Goal: Navigation & Orientation: Find specific page/section

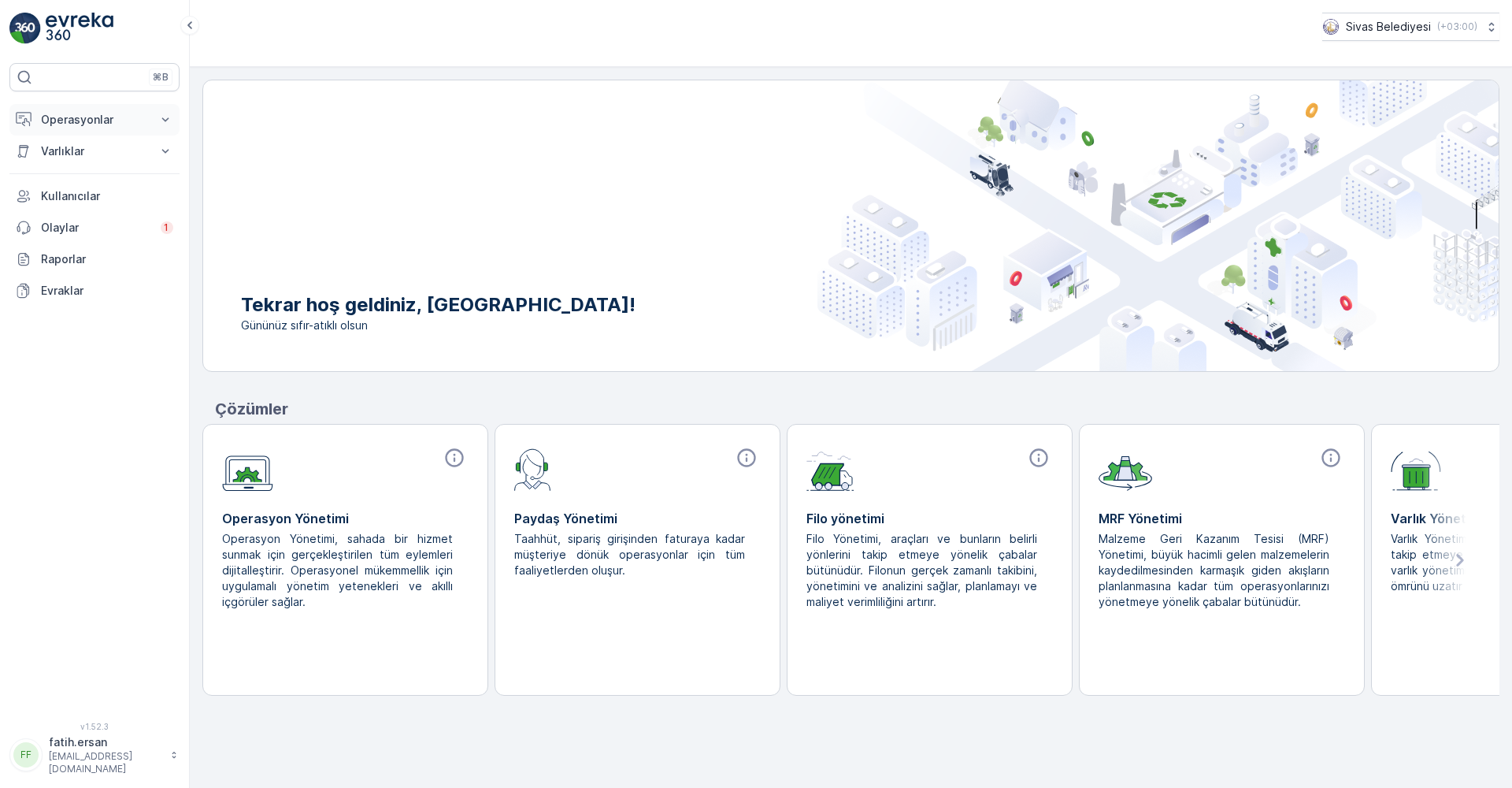
click at [86, 126] on p "Operasyonlar" at bounding box center [95, 120] width 108 height 16
click at [88, 340] on p "Olaylar" at bounding box center [96, 338] width 110 height 16
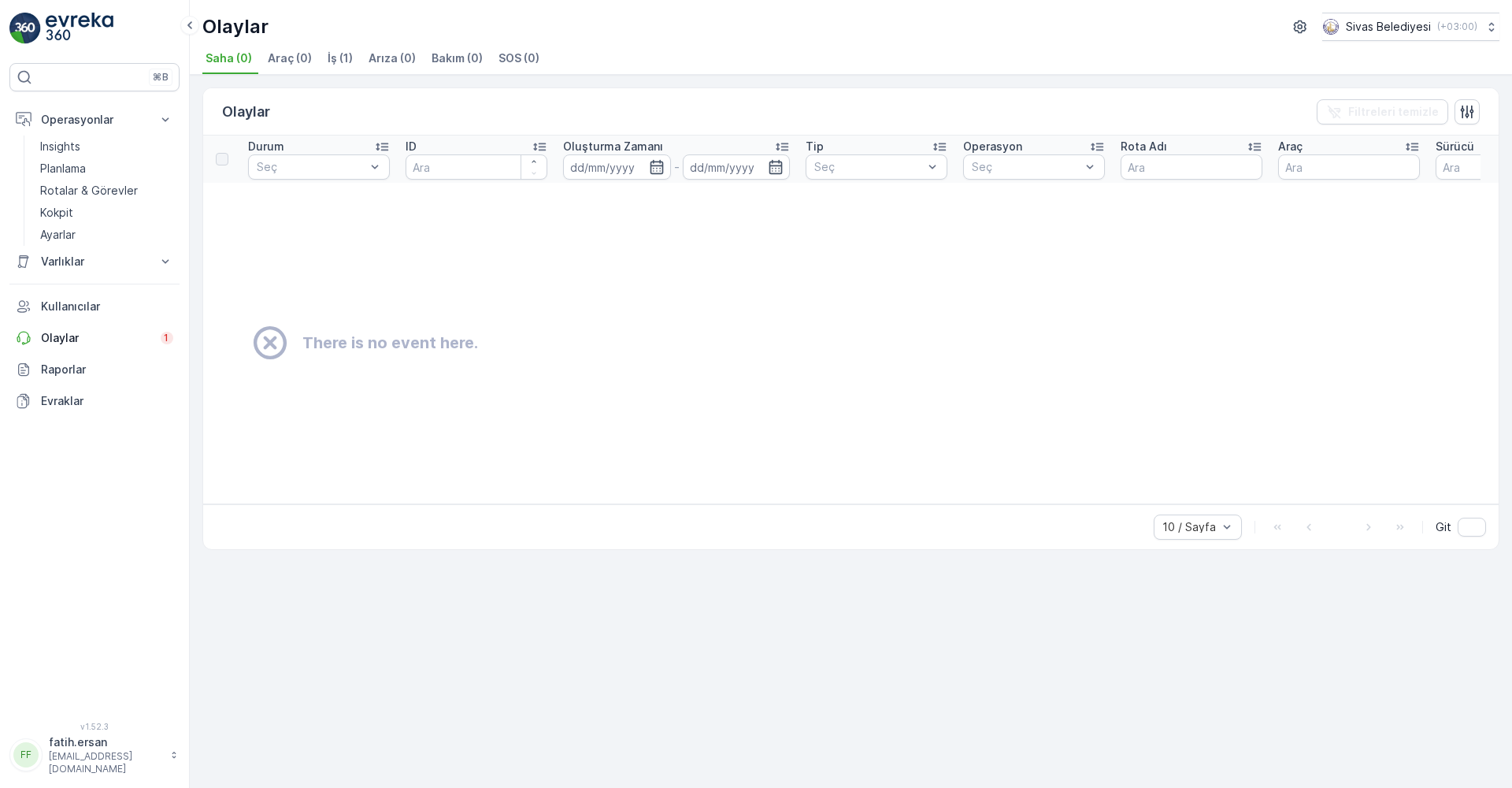
click at [345, 60] on span "İş (1)" at bounding box center [341, 58] width 25 height 16
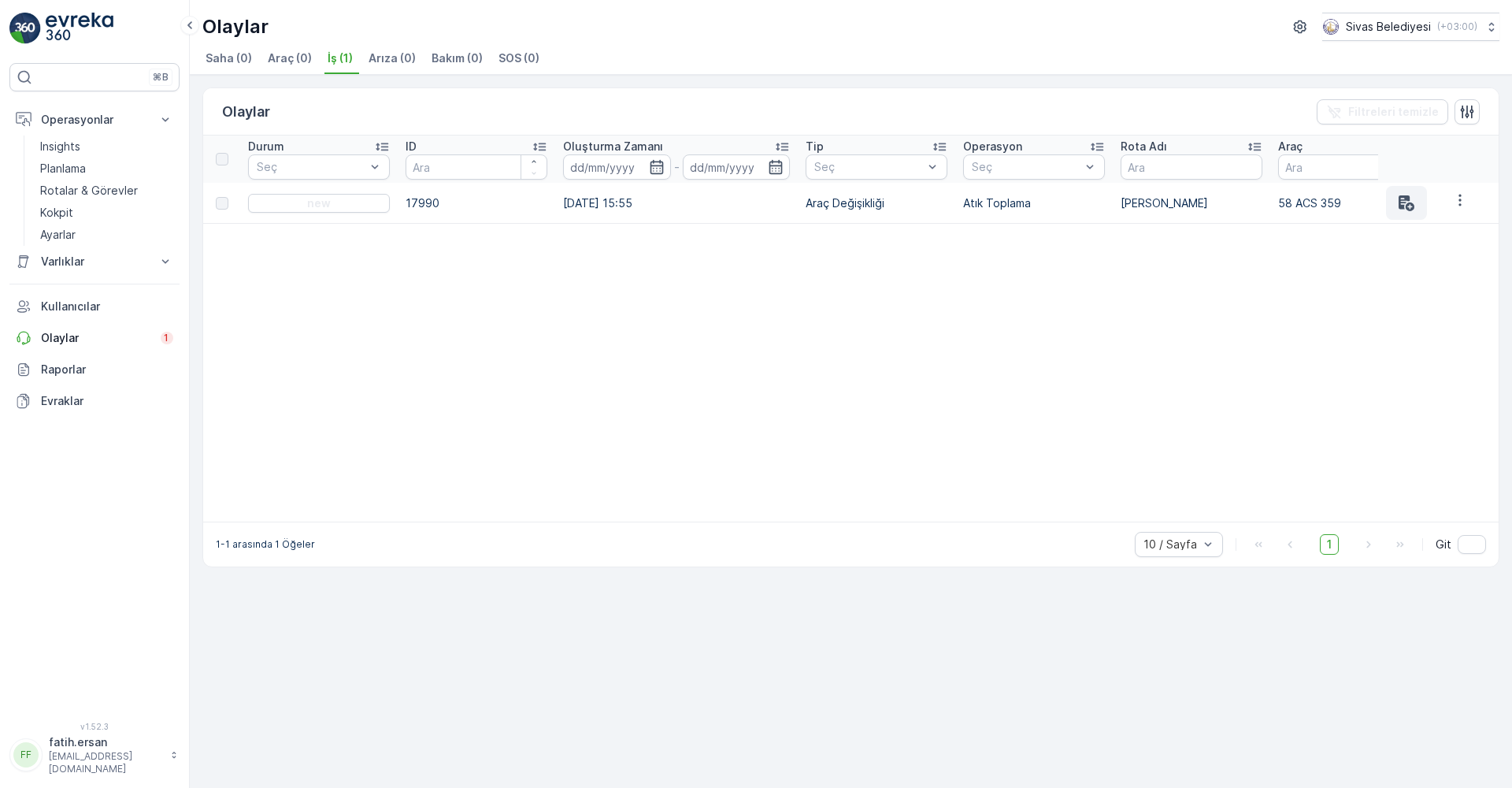
click at [1409, 214] on button "button" at bounding box center [1407, 203] width 41 height 34
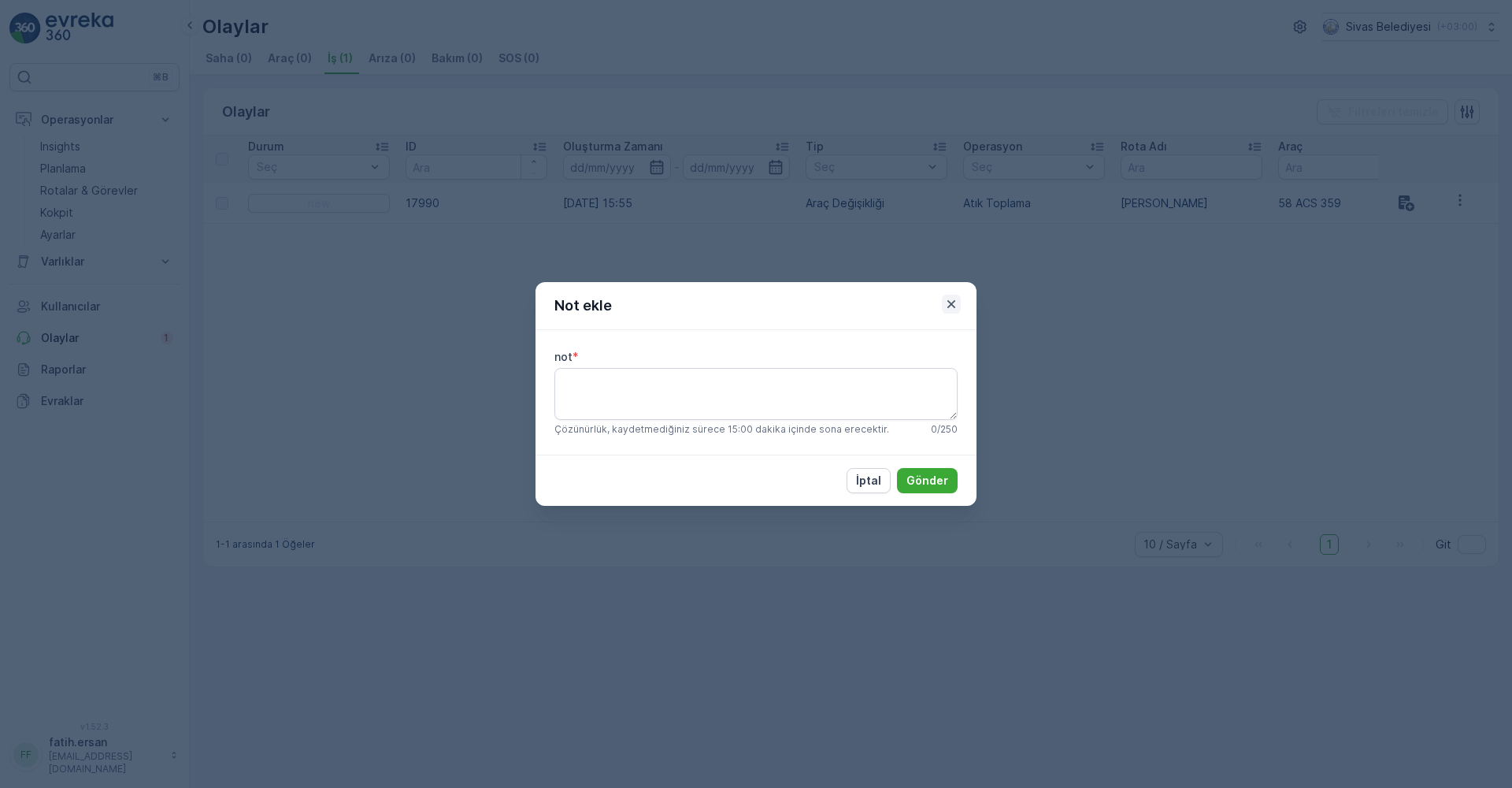
click at [955, 306] on icon "button" at bounding box center [952, 304] width 16 height 16
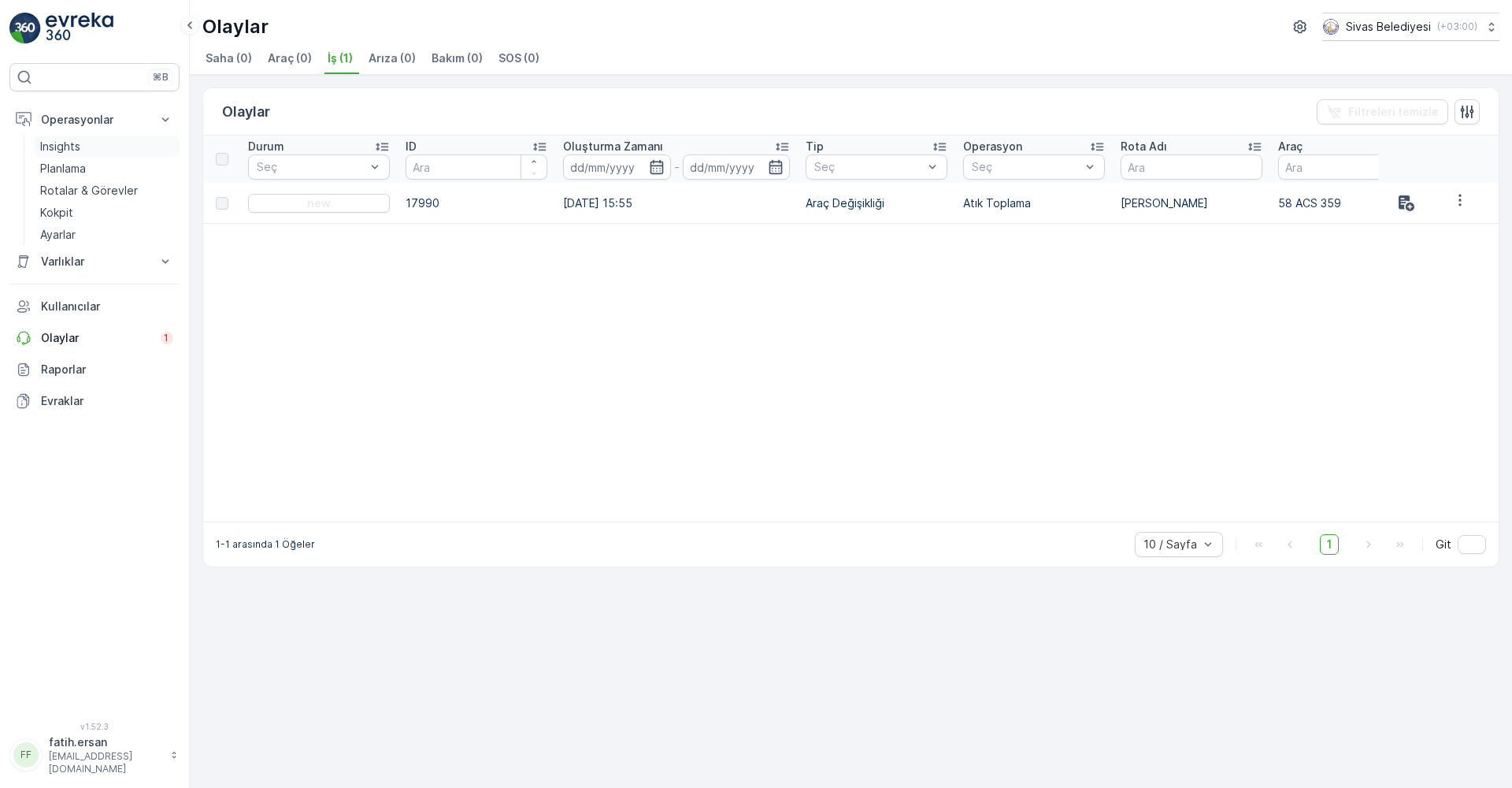
click at [77, 148] on p "Insights" at bounding box center [60, 147] width 40 height 16
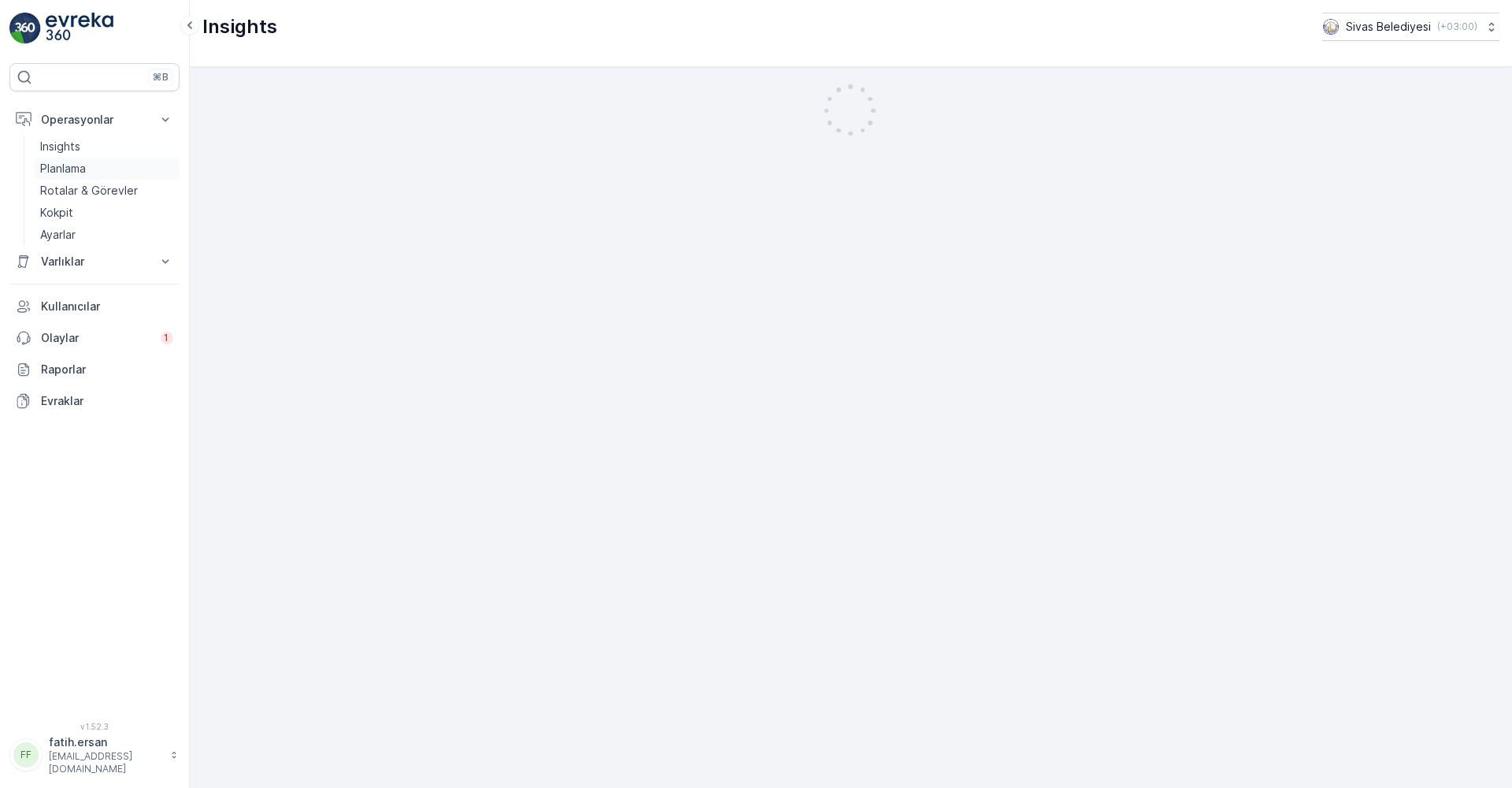
click at [82, 170] on p "Planlama" at bounding box center [63, 169] width 46 height 16
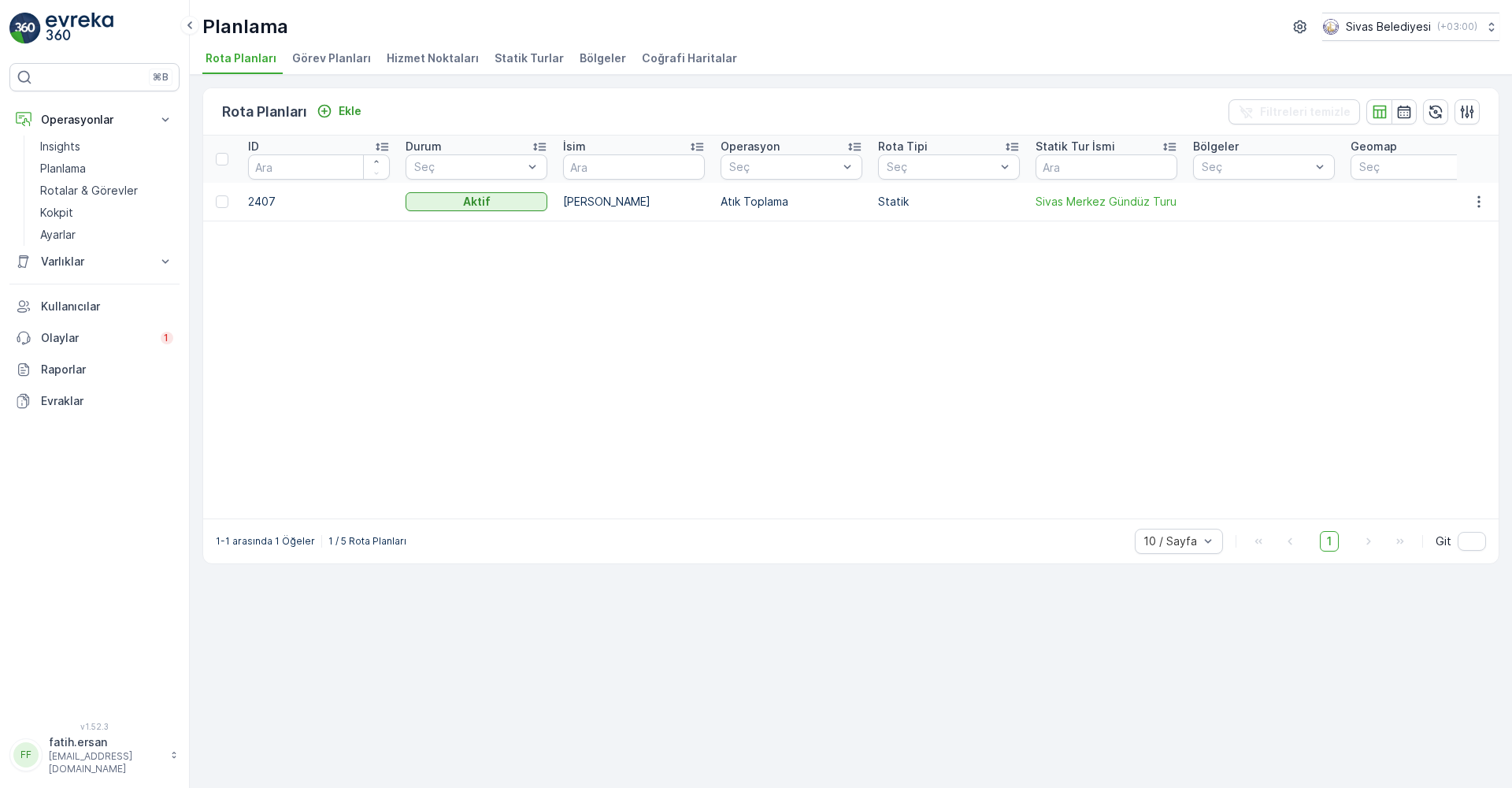
click at [320, 59] on span "Görev Planları" at bounding box center [332, 58] width 79 height 16
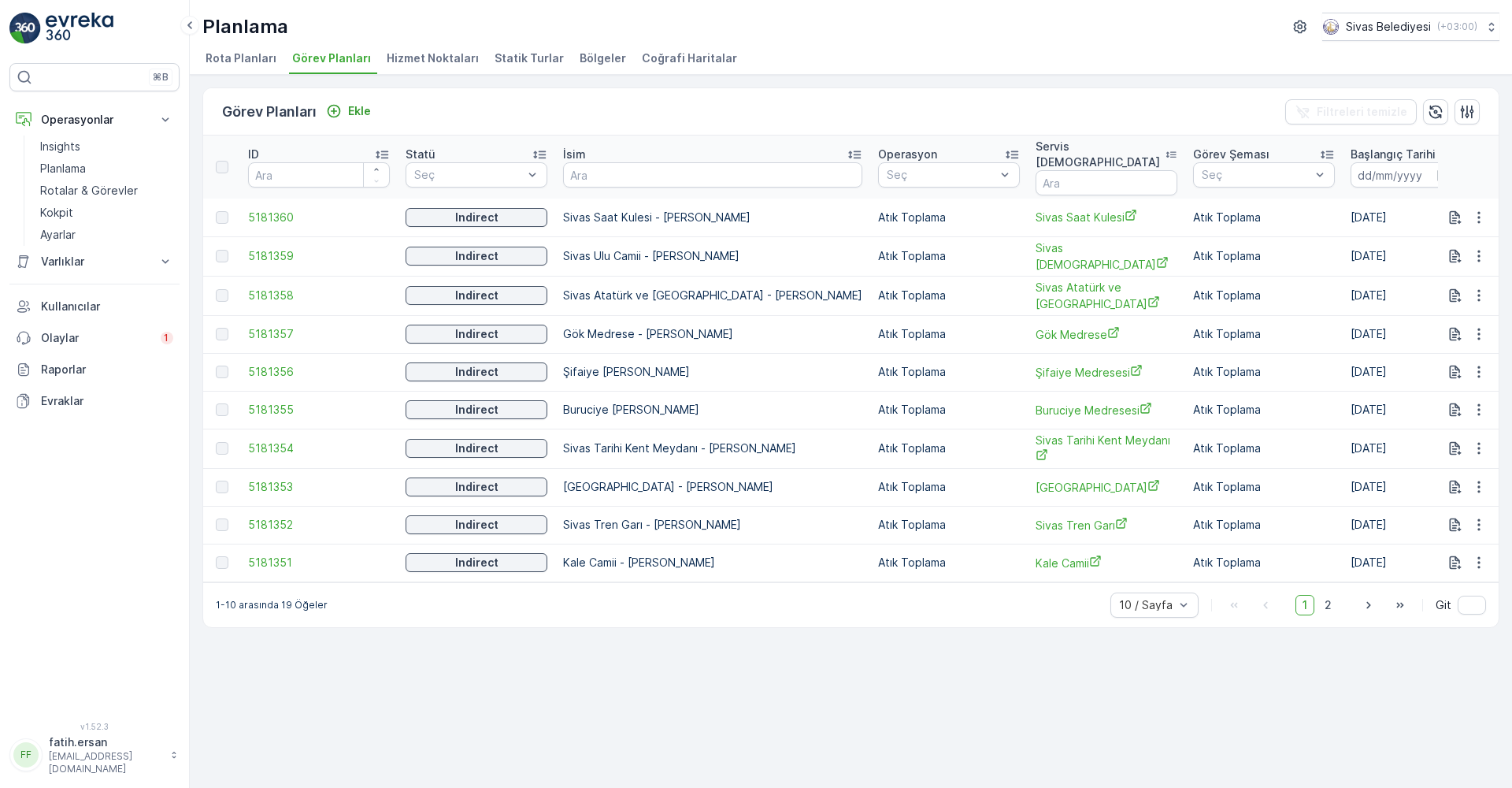
click at [418, 52] on span "Hizmet Noktaları" at bounding box center [433, 58] width 92 height 16
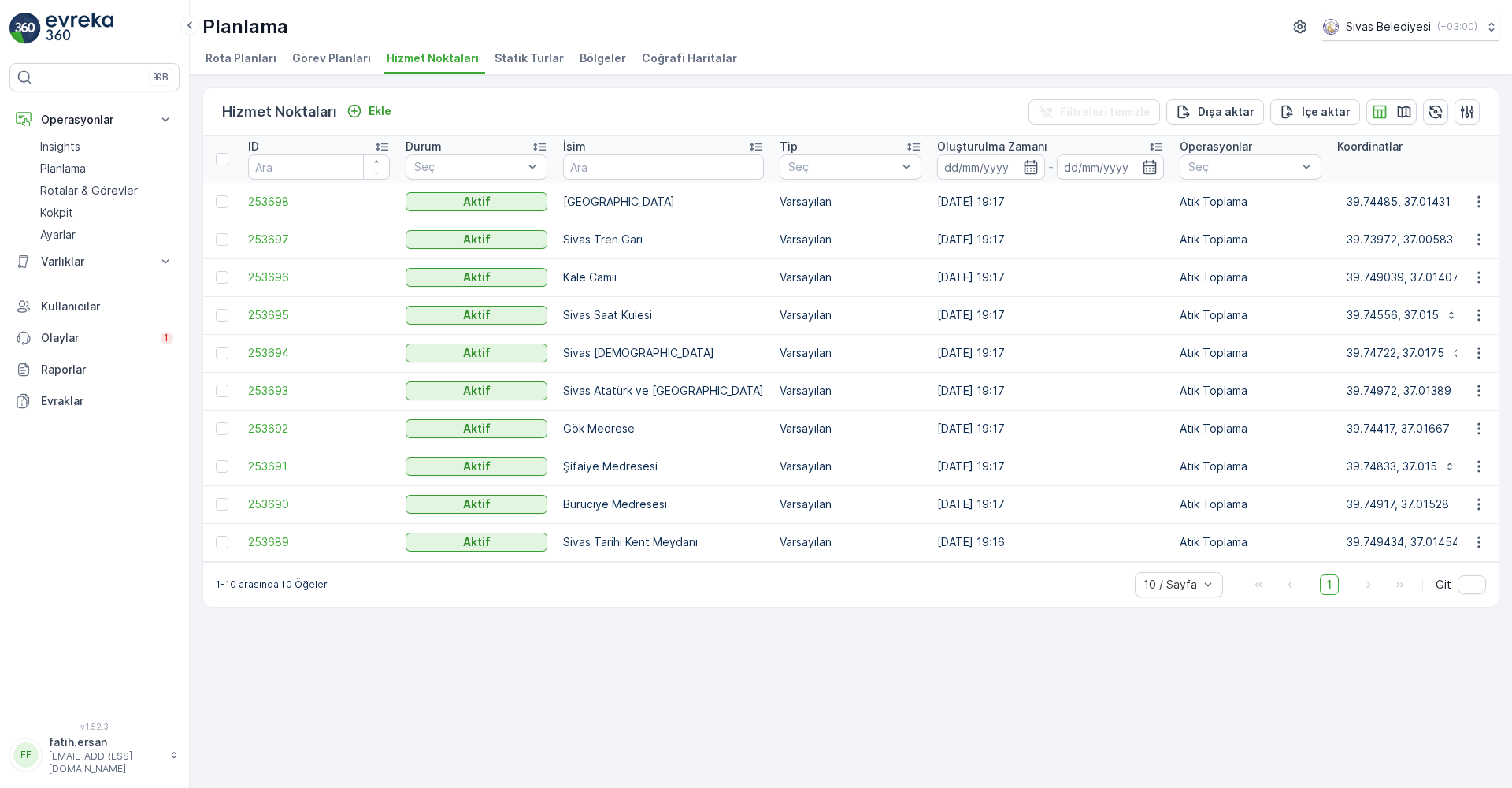
click at [508, 58] on span "Statik Turlar" at bounding box center [529, 58] width 69 height 16
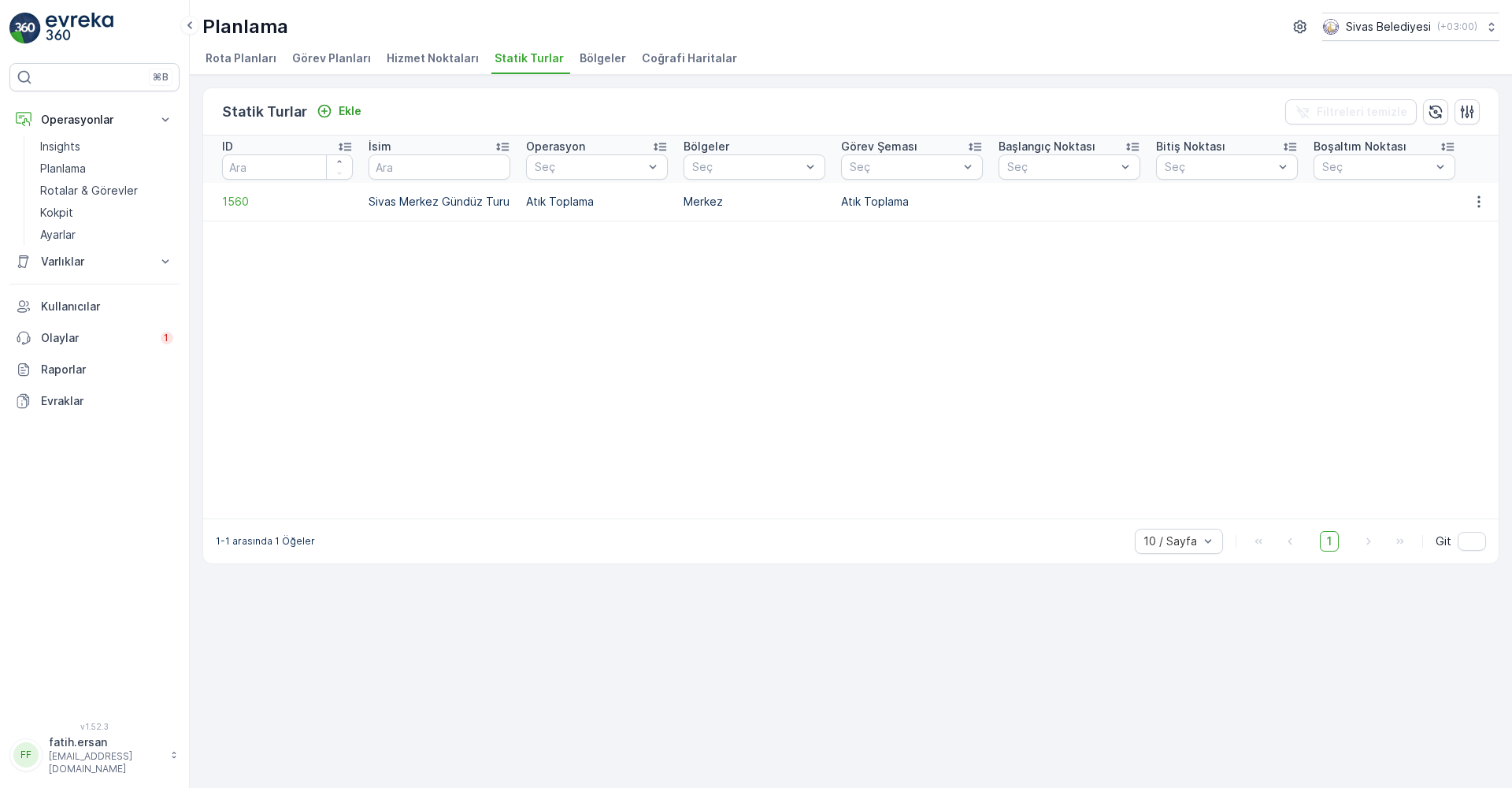
click at [583, 54] on span "Bölgeler" at bounding box center [603, 58] width 47 height 16
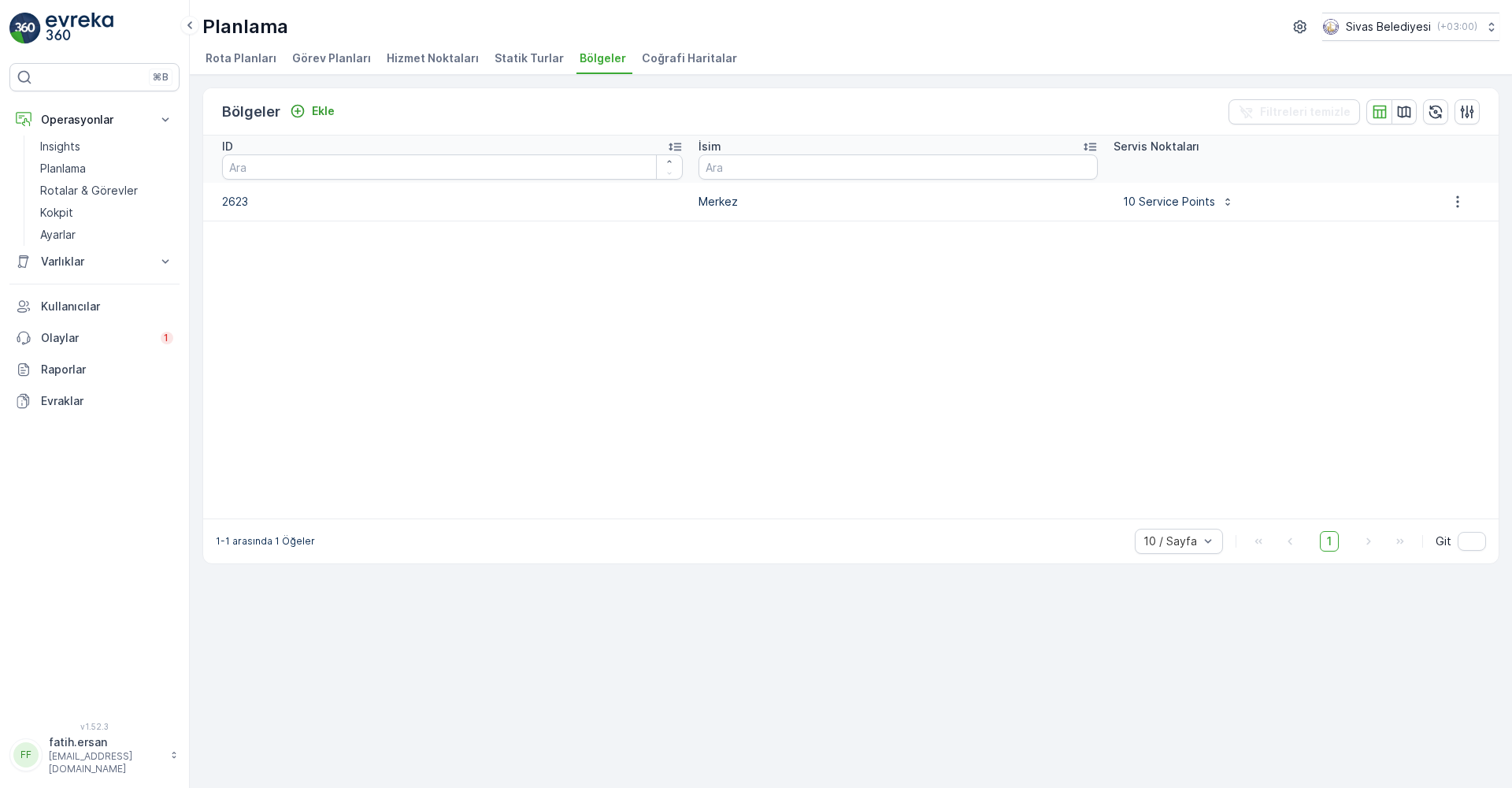
click at [668, 55] on span "Coğrafi Haritalar" at bounding box center [689, 58] width 95 height 16
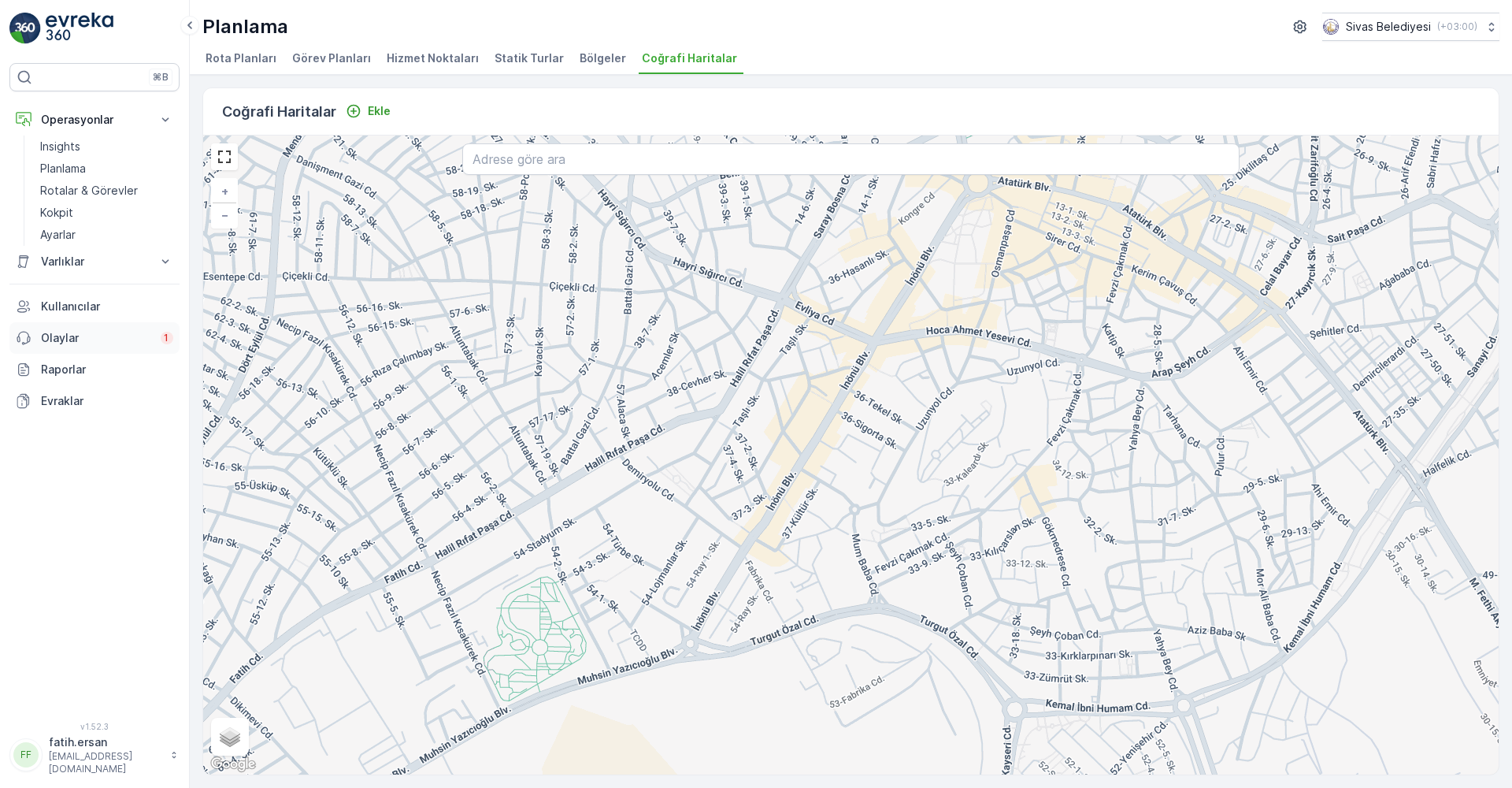
click at [82, 330] on p "Olaylar" at bounding box center [96, 338] width 110 height 16
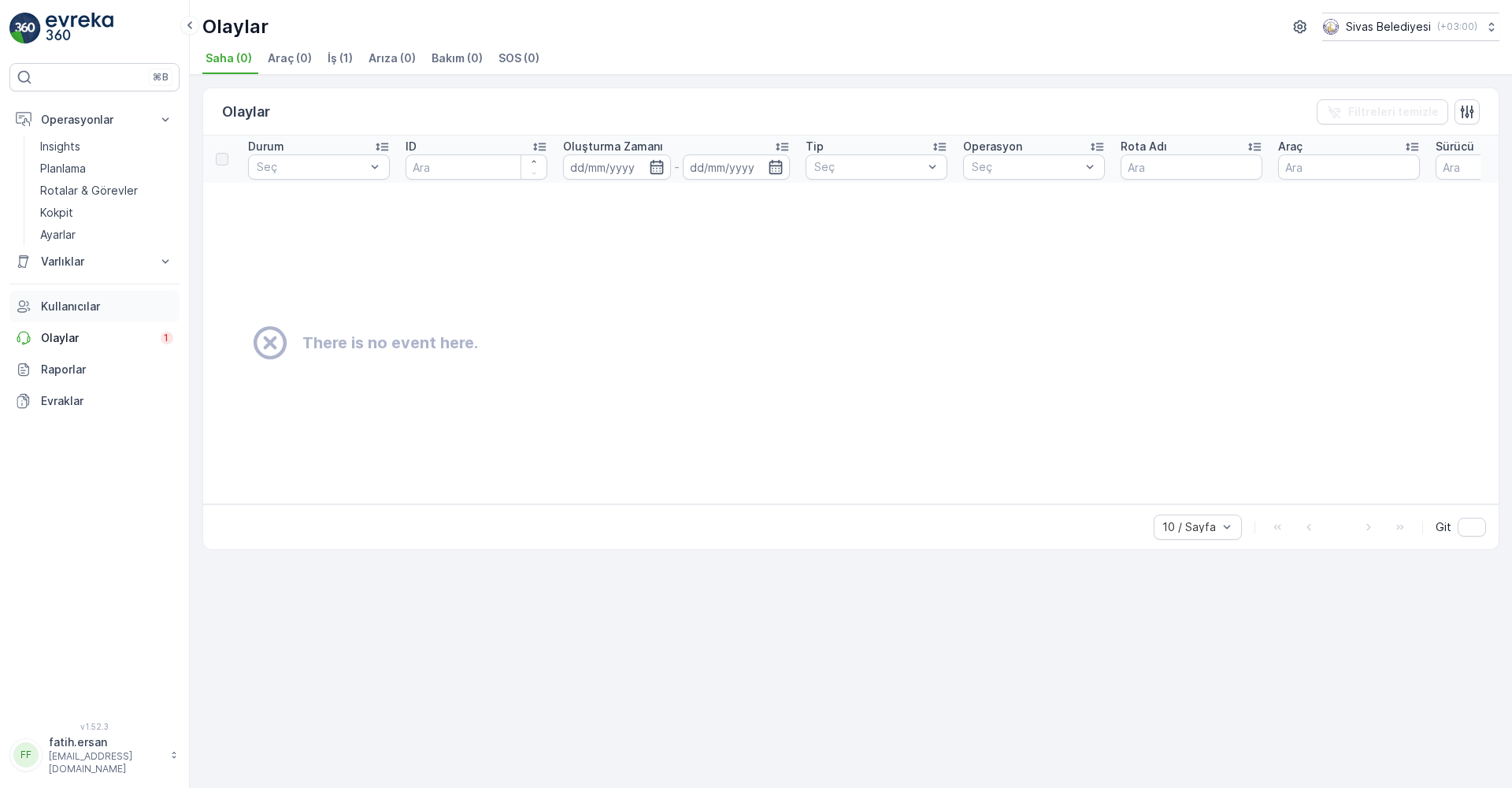
click at [89, 309] on p "Kullanıcılar" at bounding box center [108, 307] width 133 height 16
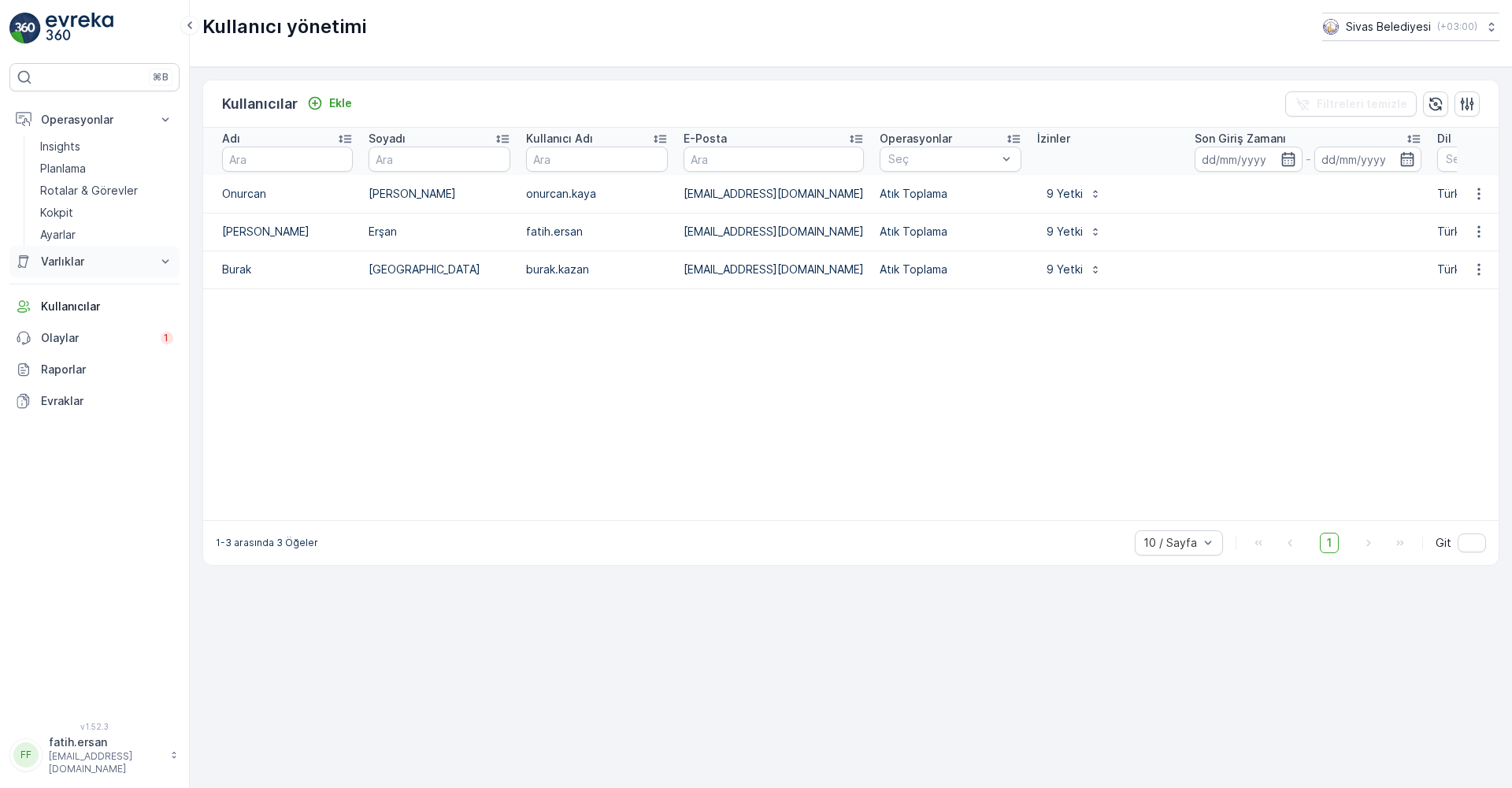
click at [91, 260] on p "Varlıklar" at bounding box center [95, 262] width 108 height 16
click at [79, 285] on p "Varlıklar" at bounding box center [60, 289] width 39 height 16
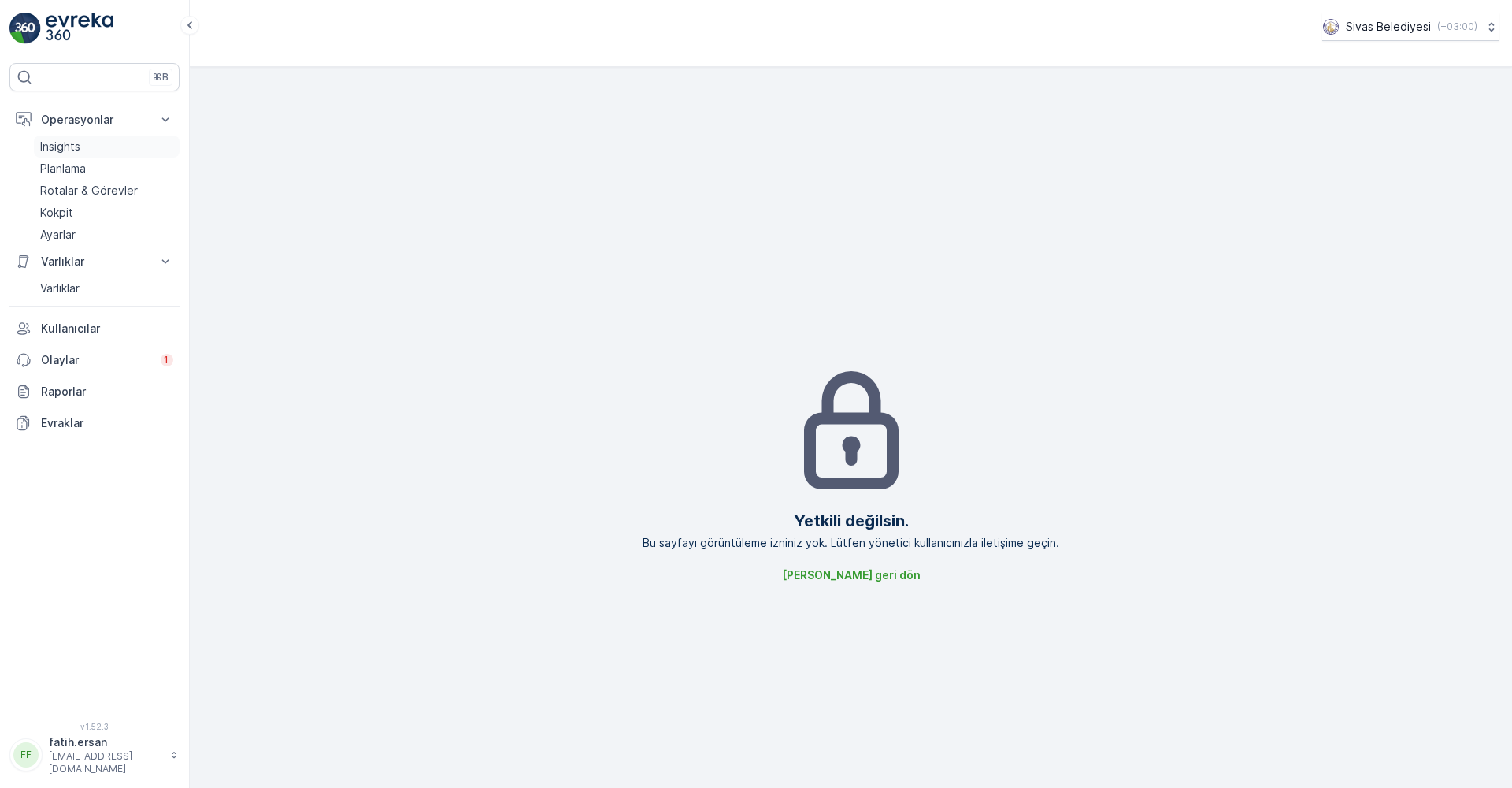
click at [73, 144] on p "Insights" at bounding box center [60, 147] width 40 height 16
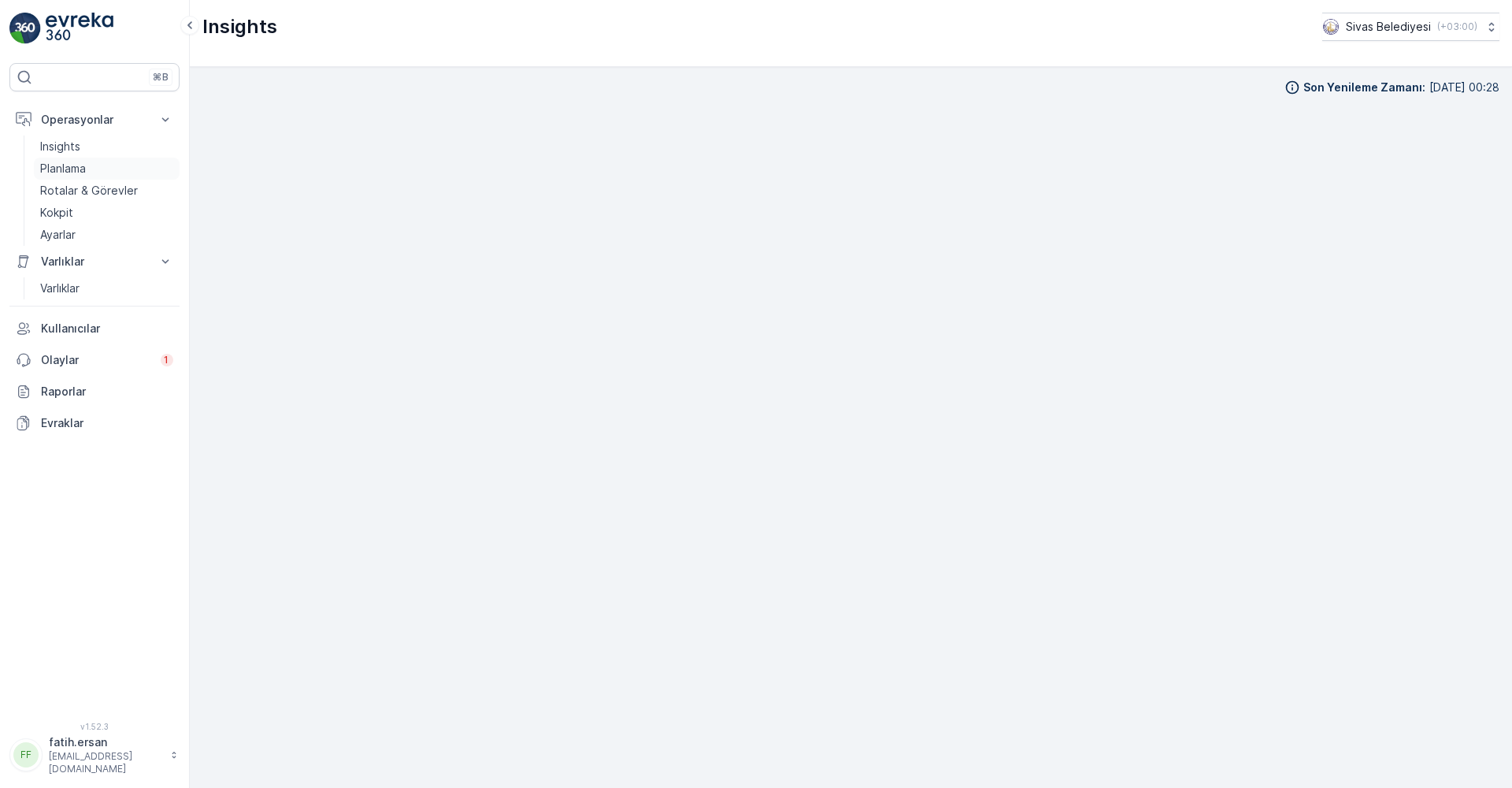
click at [71, 166] on p "Planlama" at bounding box center [63, 169] width 46 height 16
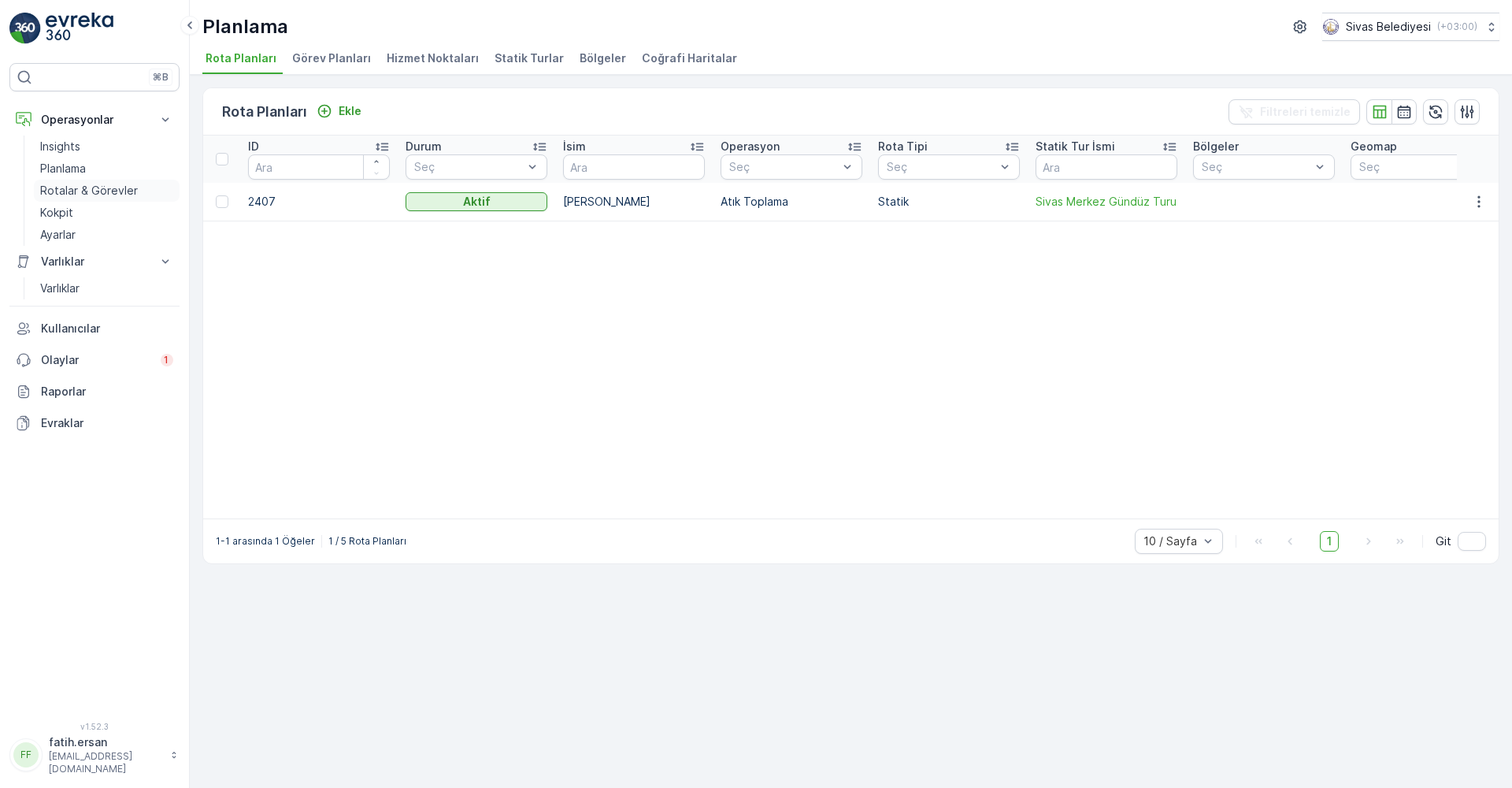
click at [73, 186] on p "Rotalar & Görevler" at bounding box center [89, 191] width 98 height 16
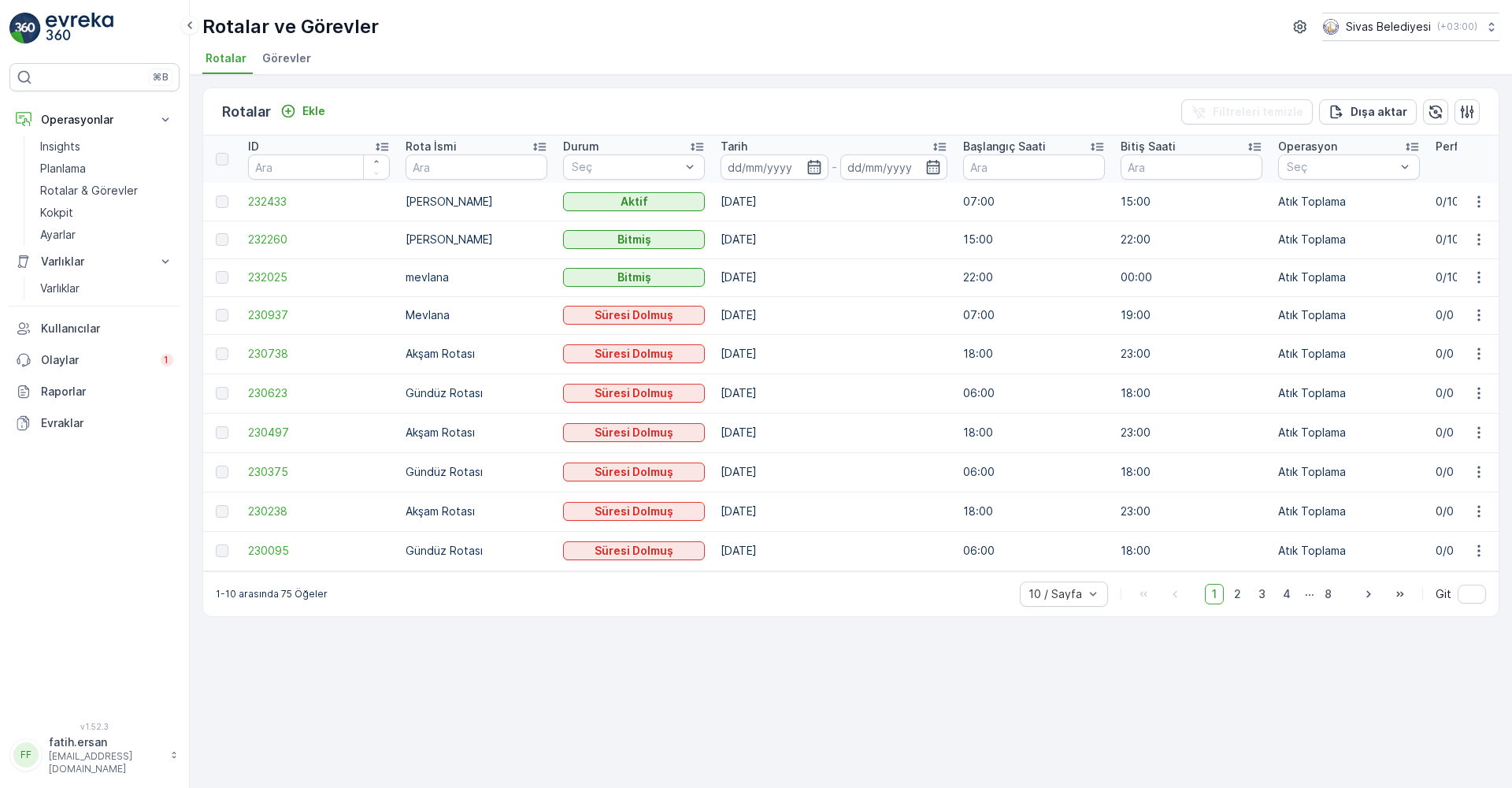
click at [223, 243] on div at bounding box center [222, 239] width 13 height 13
click at [219, 238] on div at bounding box center [222, 239] width 13 height 13
click at [224, 282] on div at bounding box center [222, 277] width 13 height 13
drag, startPoint x: 224, startPoint y: 282, endPoint x: 275, endPoint y: 278, distance: 51.2
click at [272, 278] on span "232025" at bounding box center [319, 278] width 142 height 16
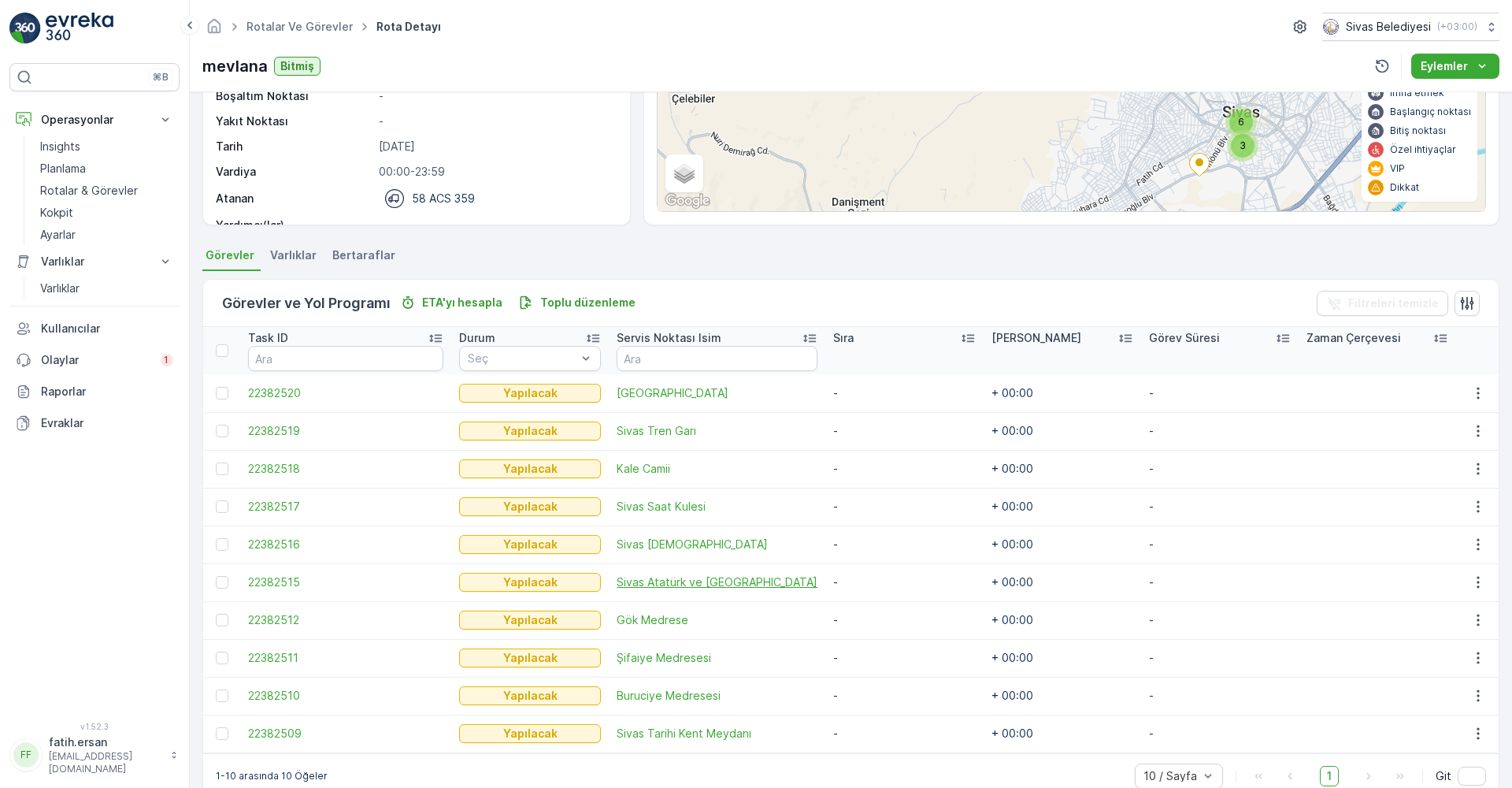
scroll to position [226, 0]
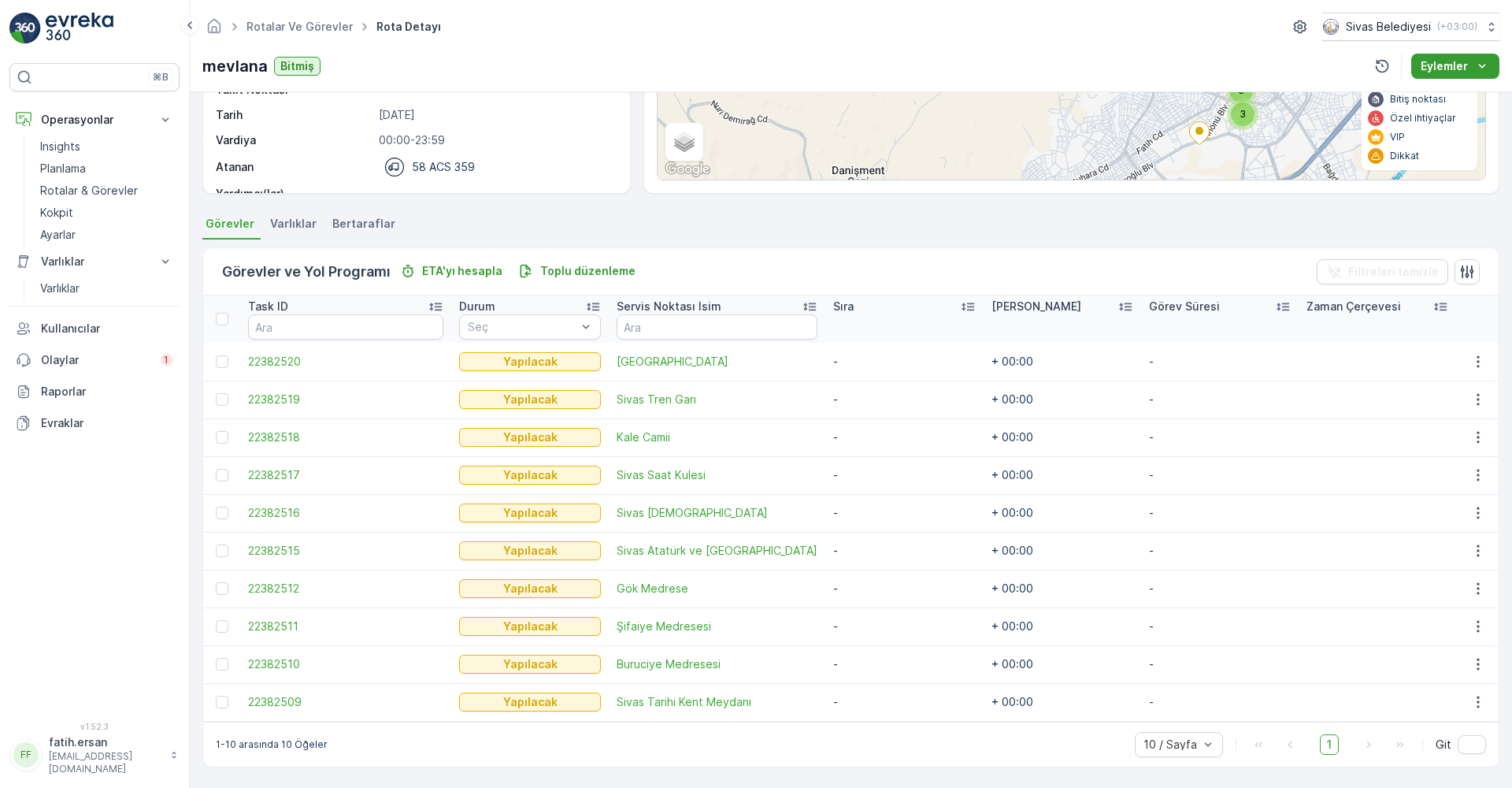
click at [1441, 74] on button "Eylemler" at bounding box center [1456, 66] width 88 height 25
click at [1451, 65] on p "Eylemler" at bounding box center [1444, 66] width 48 height 16
click at [1445, 98] on span "Rota Takibini Görüntüle" at bounding box center [1444, 96] width 124 height 16
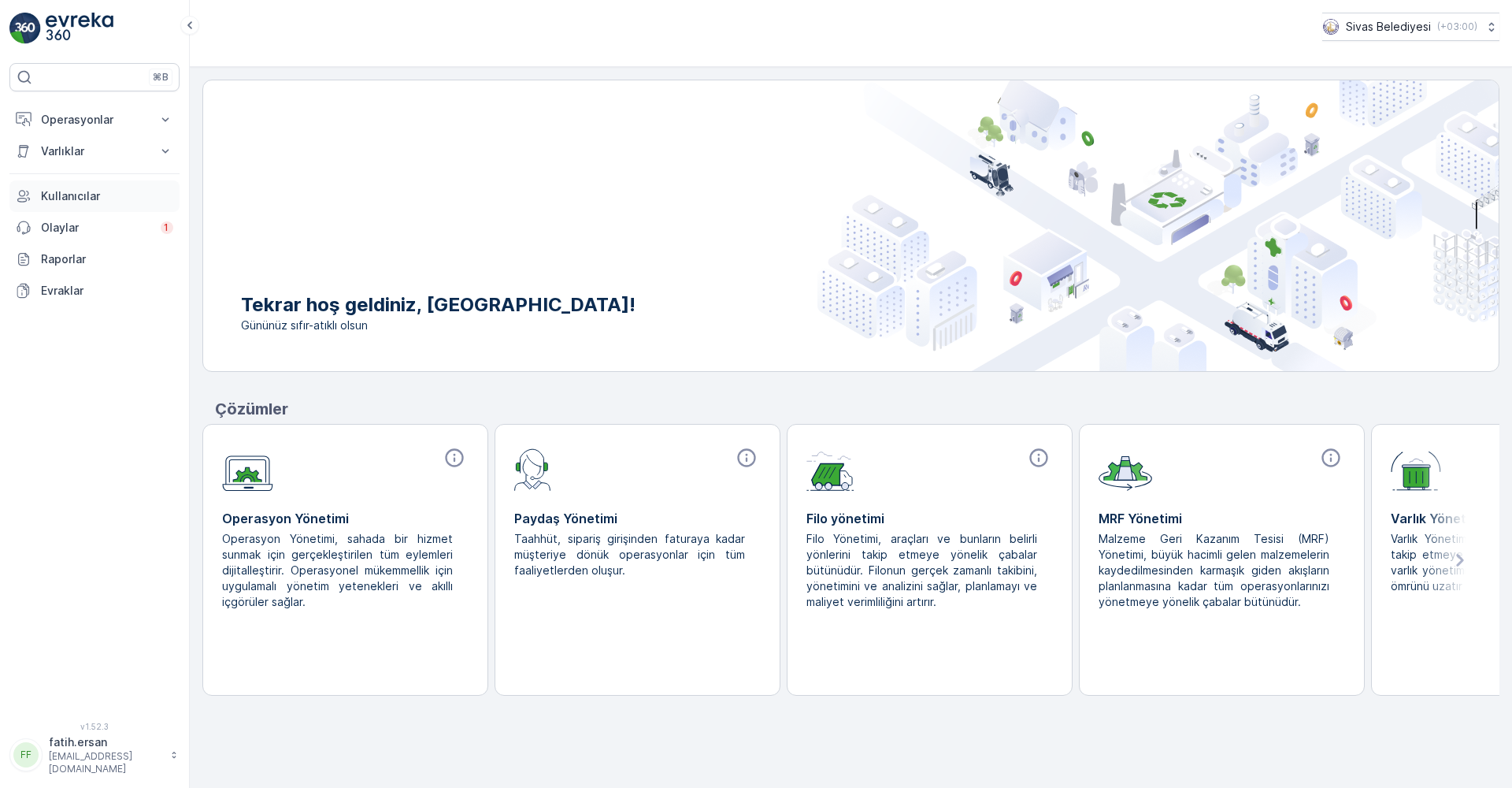
click at [97, 192] on p "Kullanıcılar" at bounding box center [108, 196] width 133 height 16
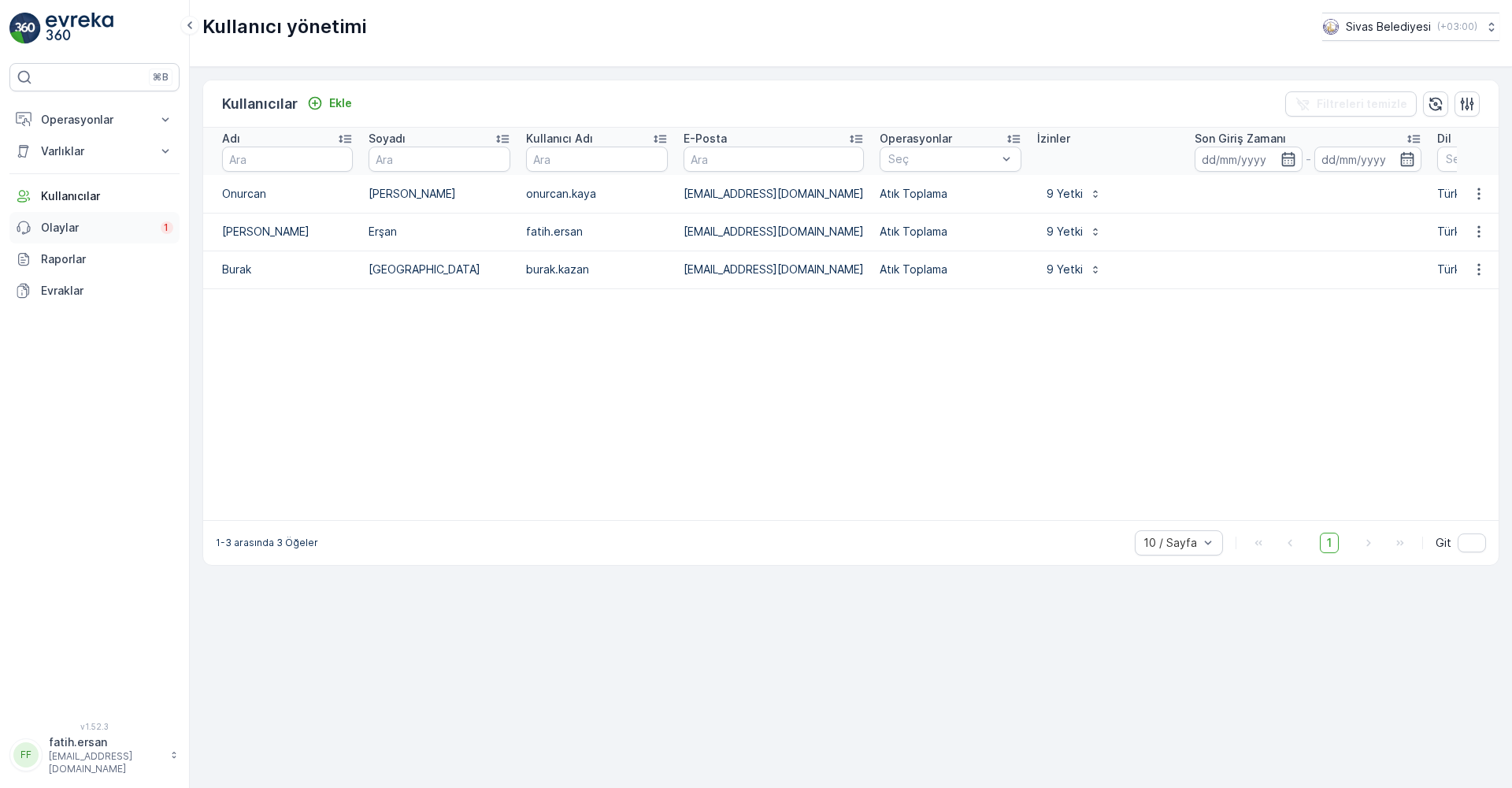
click at [83, 229] on p "Olaylar" at bounding box center [96, 228] width 110 height 16
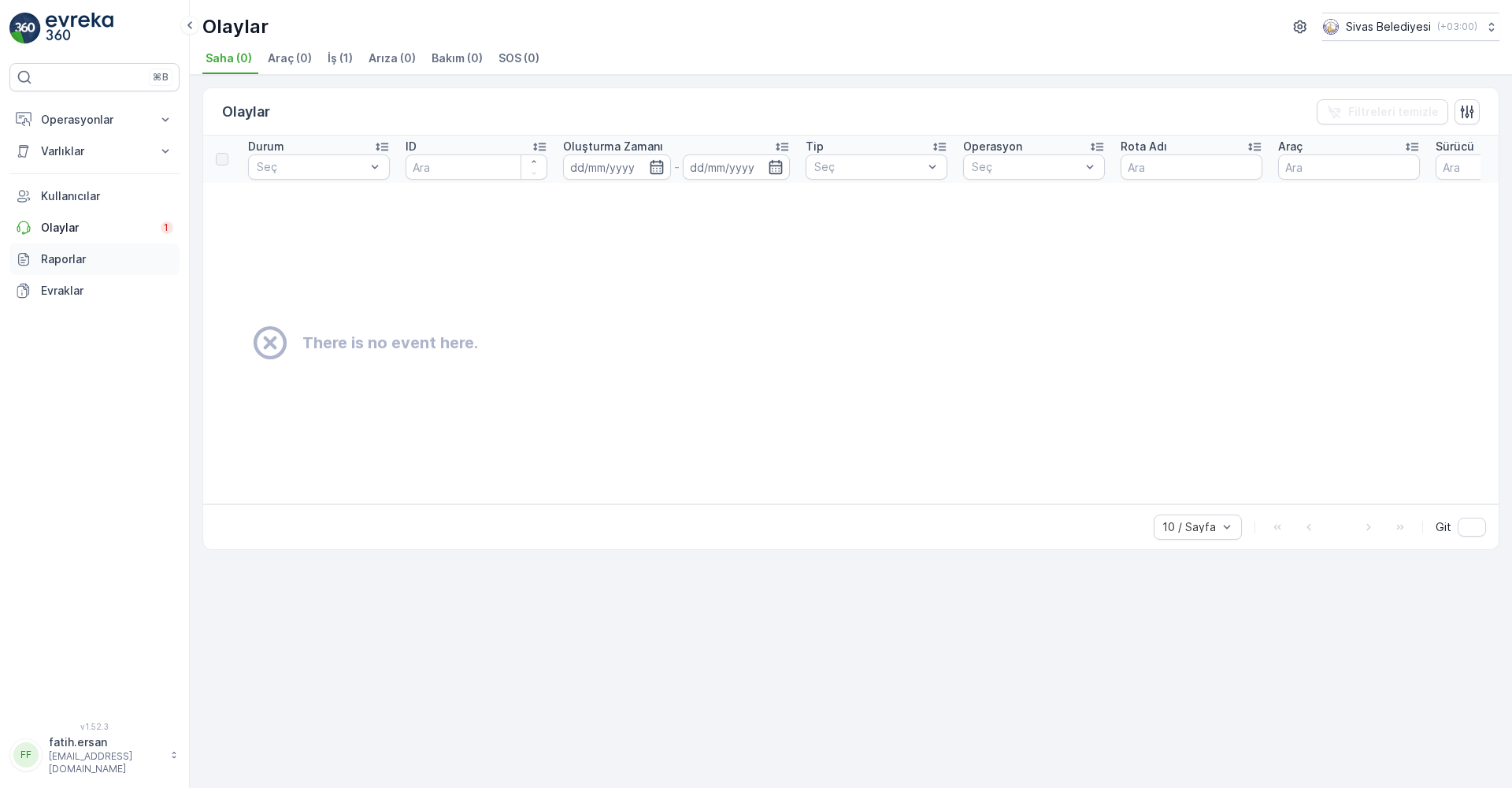
click at [87, 255] on p "Raporlar" at bounding box center [108, 259] width 133 height 16
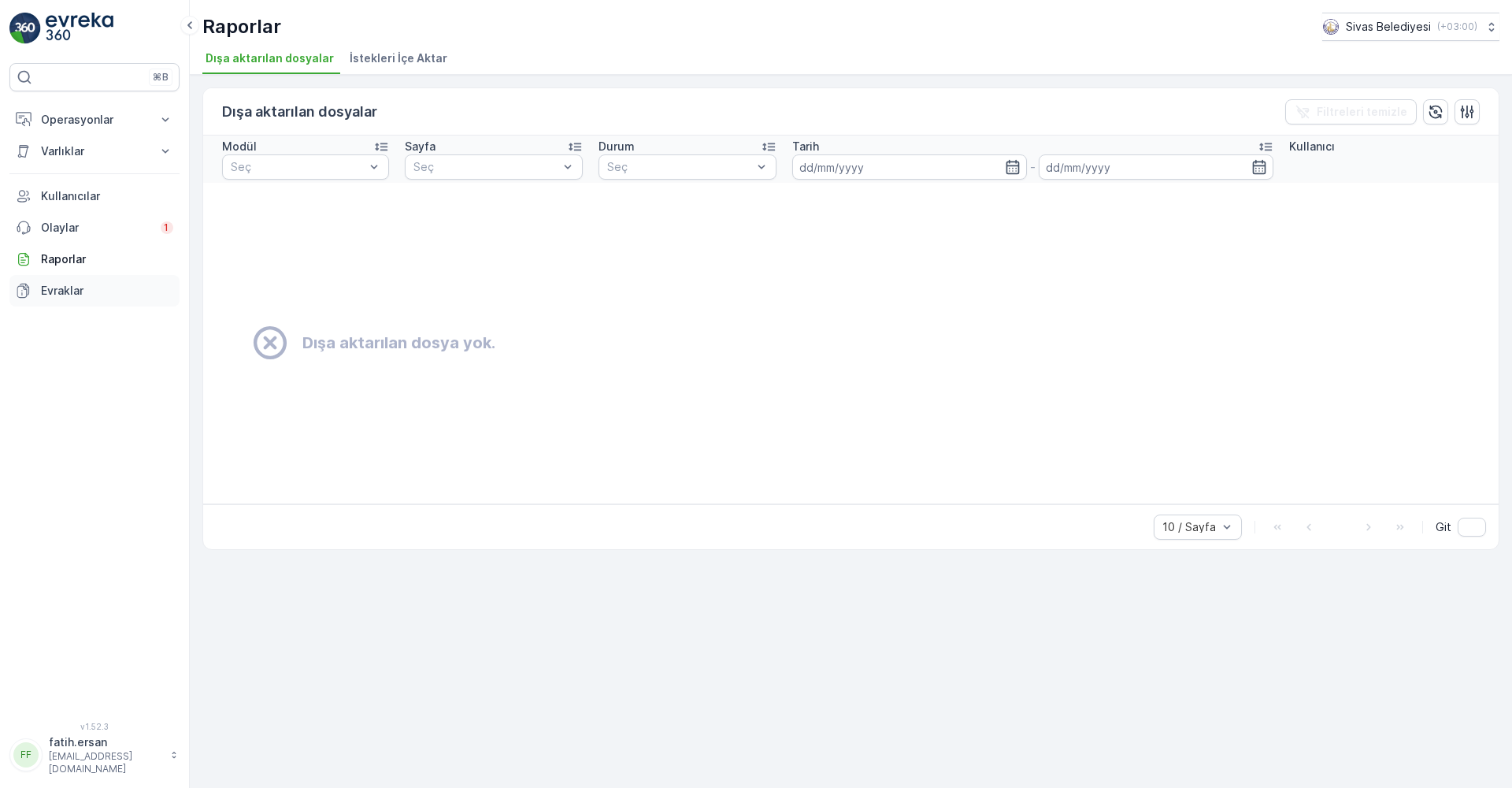
click at [82, 288] on p "Evraklar" at bounding box center [108, 291] width 133 height 16
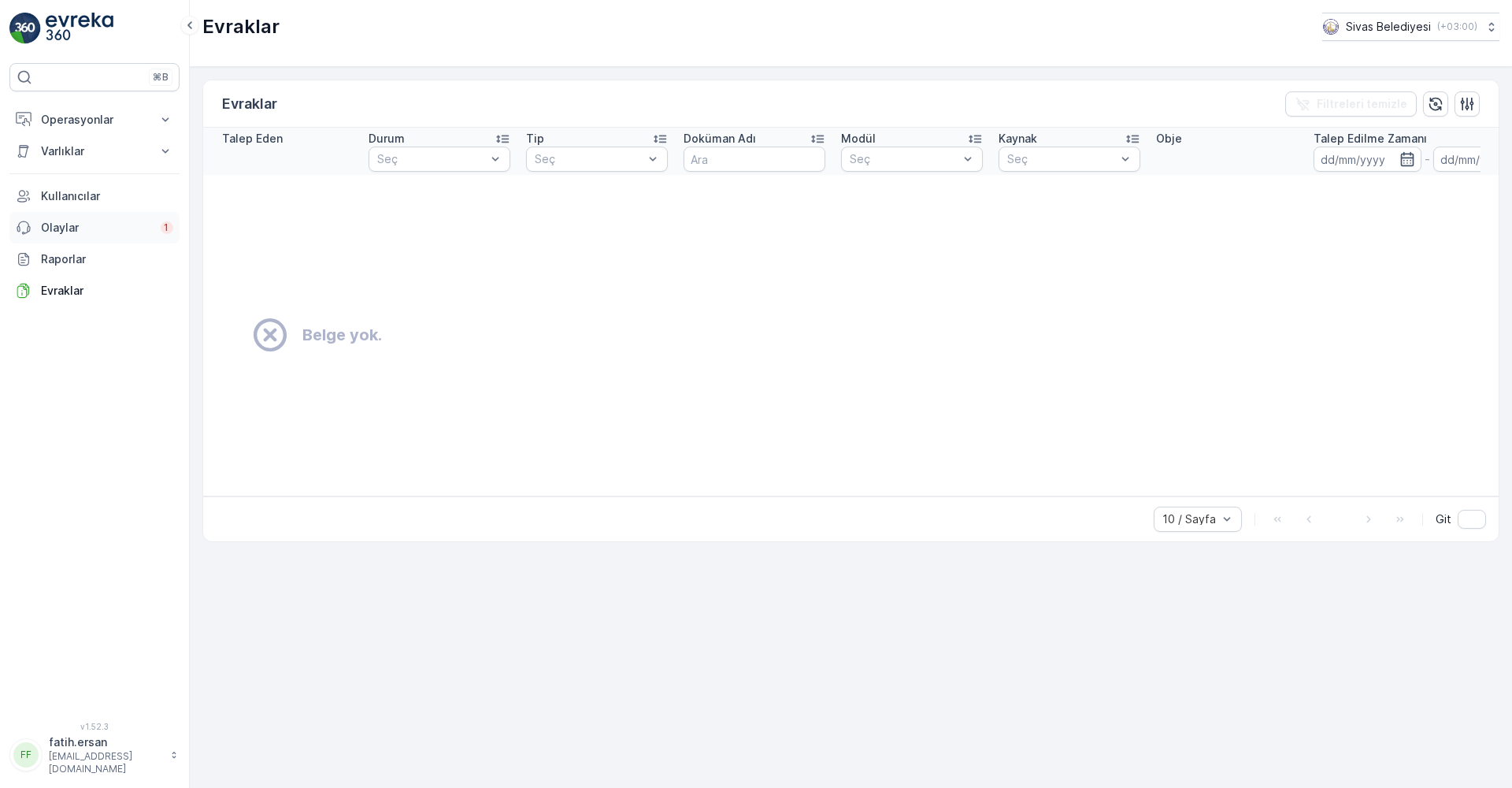
click at [90, 228] on p "Olaylar" at bounding box center [96, 228] width 110 height 16
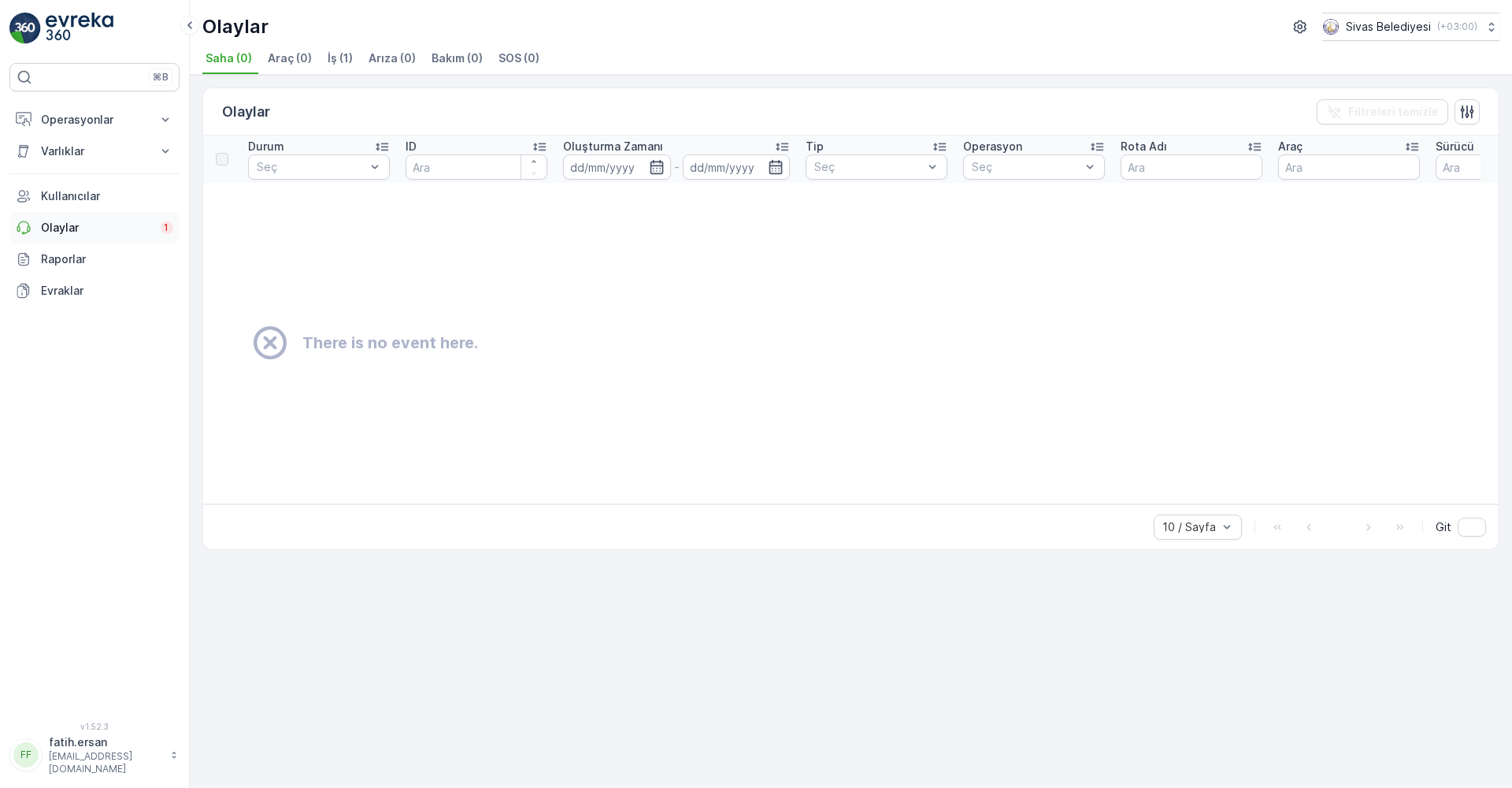
click at [90, 233] on p "Olaylar" at bounding box center [96, 228] width 110 height 16
click at [339, 55] on span "İş (1)" at bounding box center [341, 58] width 25 height 16
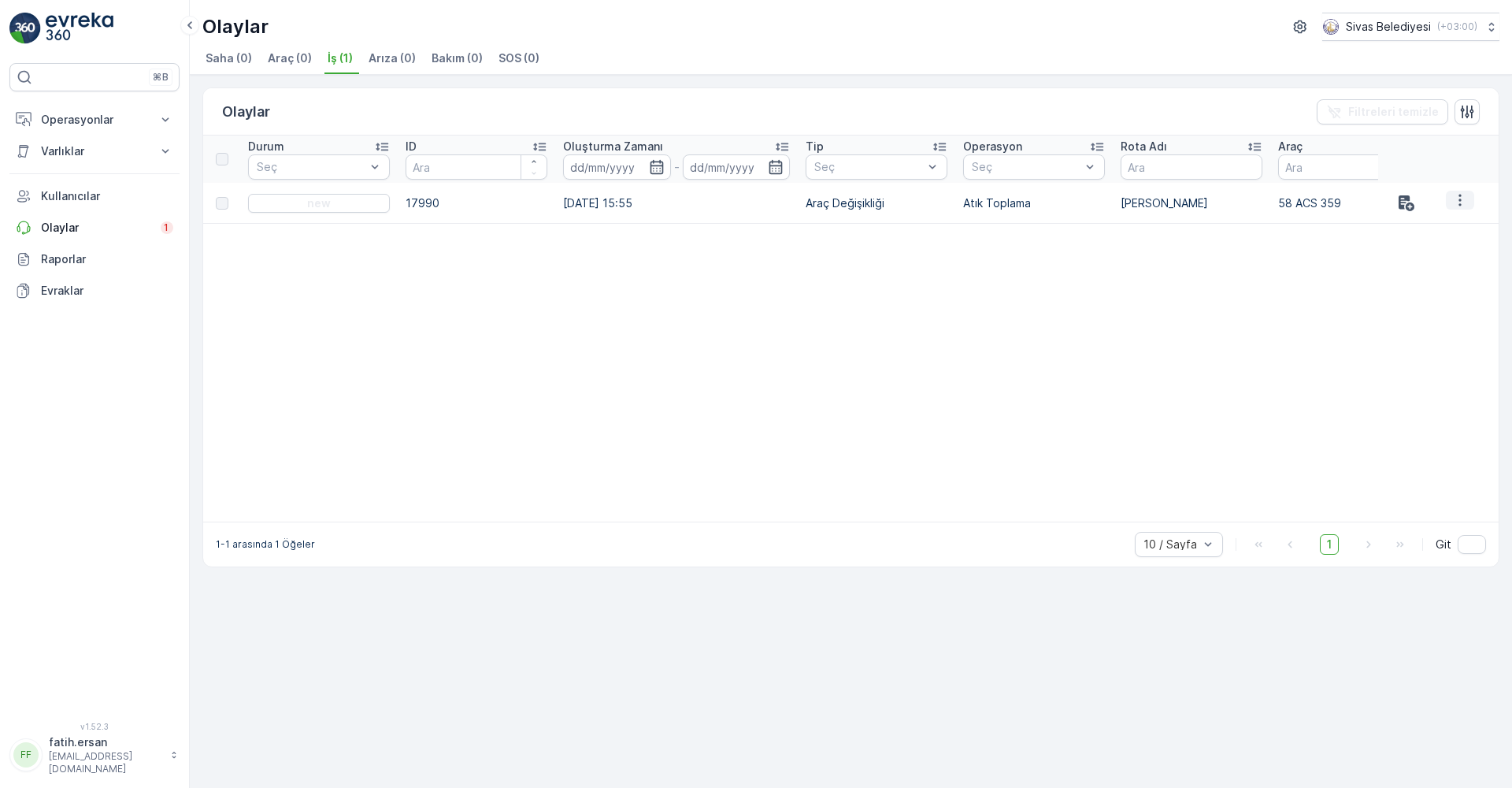
click at [1459, 203] on icon "button" at bounding box center [1461, 200] width 16 height 16
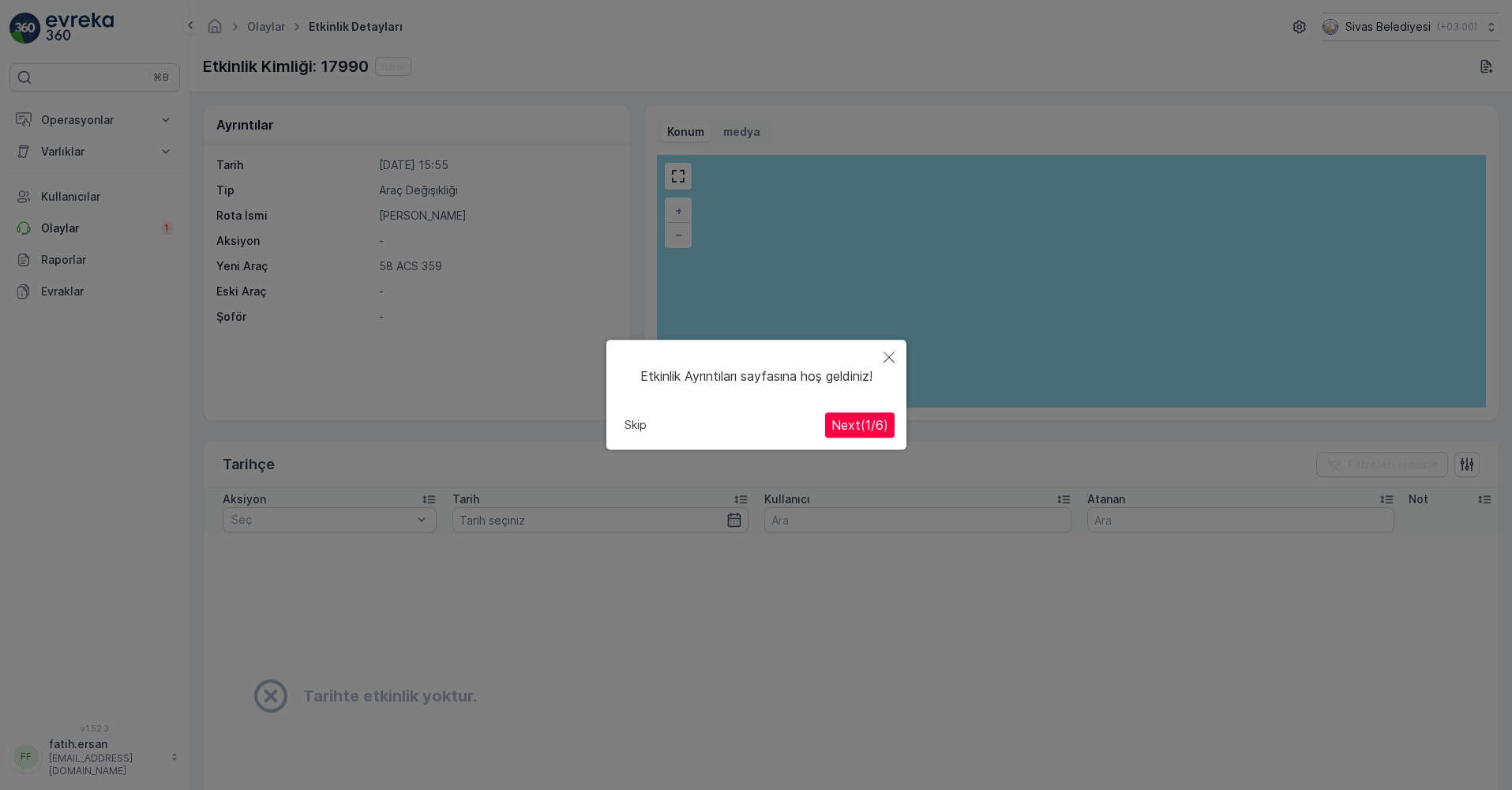
click at [858, 424] on span "Next ( 1 / 6 )" at bounding box center [859, 426] width 57 height 16
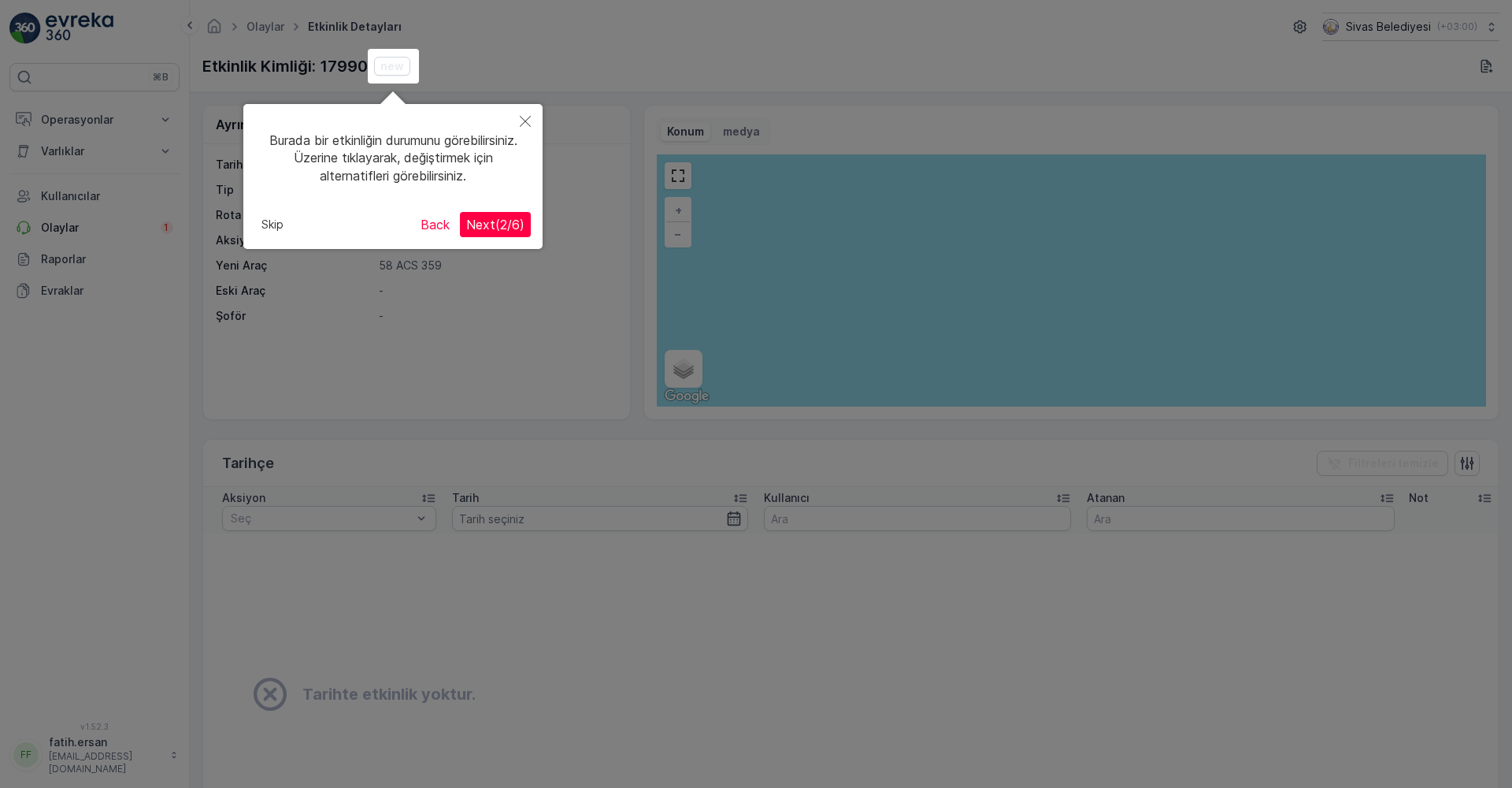
click at [498, 224] on span "Next ( 2 / 6 )" at bounding box center [495, 225] width 58 height 16
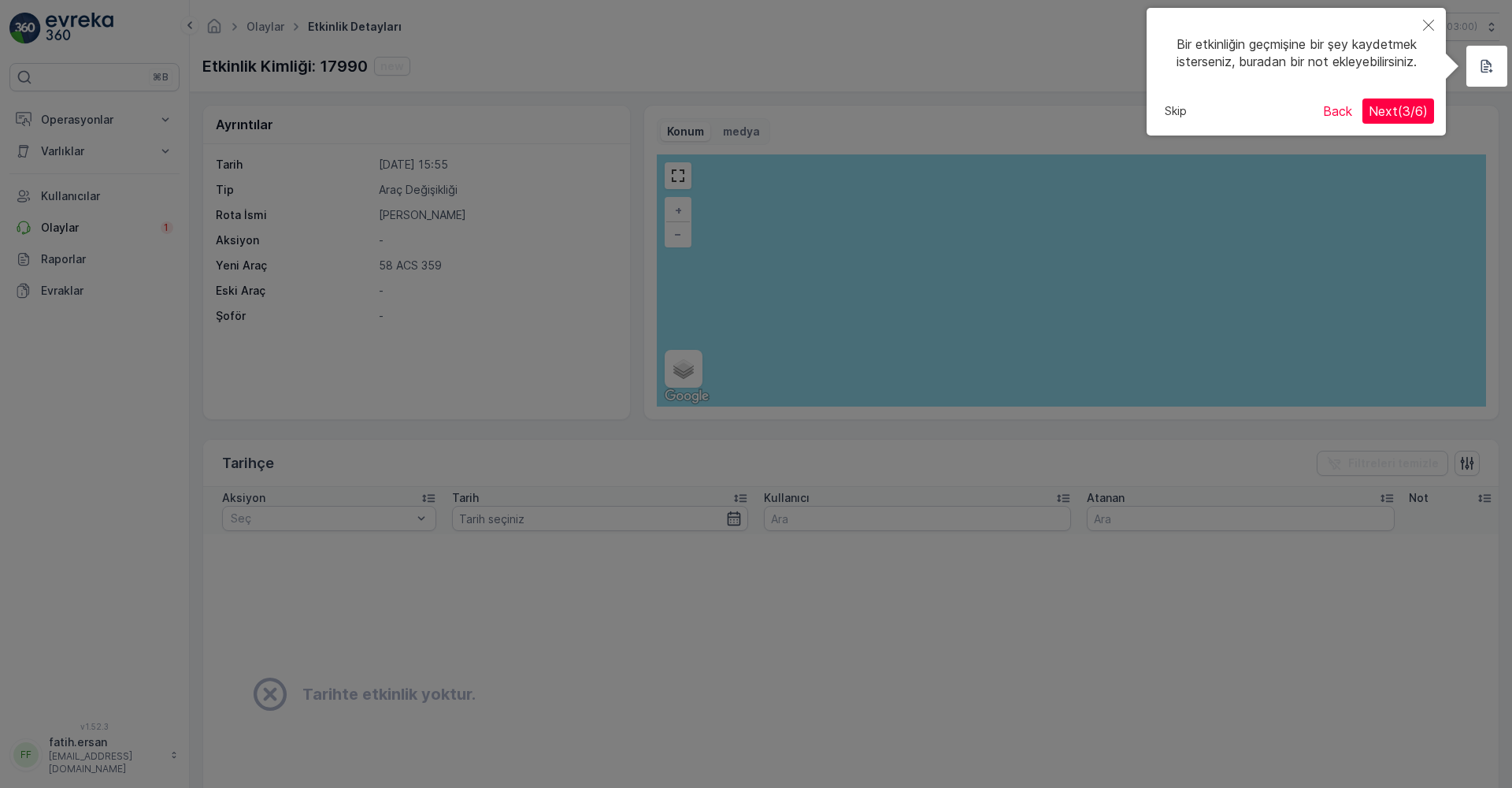
click at [1395, 108] on span "Next ( 3 / 6 )" at bounding box center [1398, 111] width 59 height 16
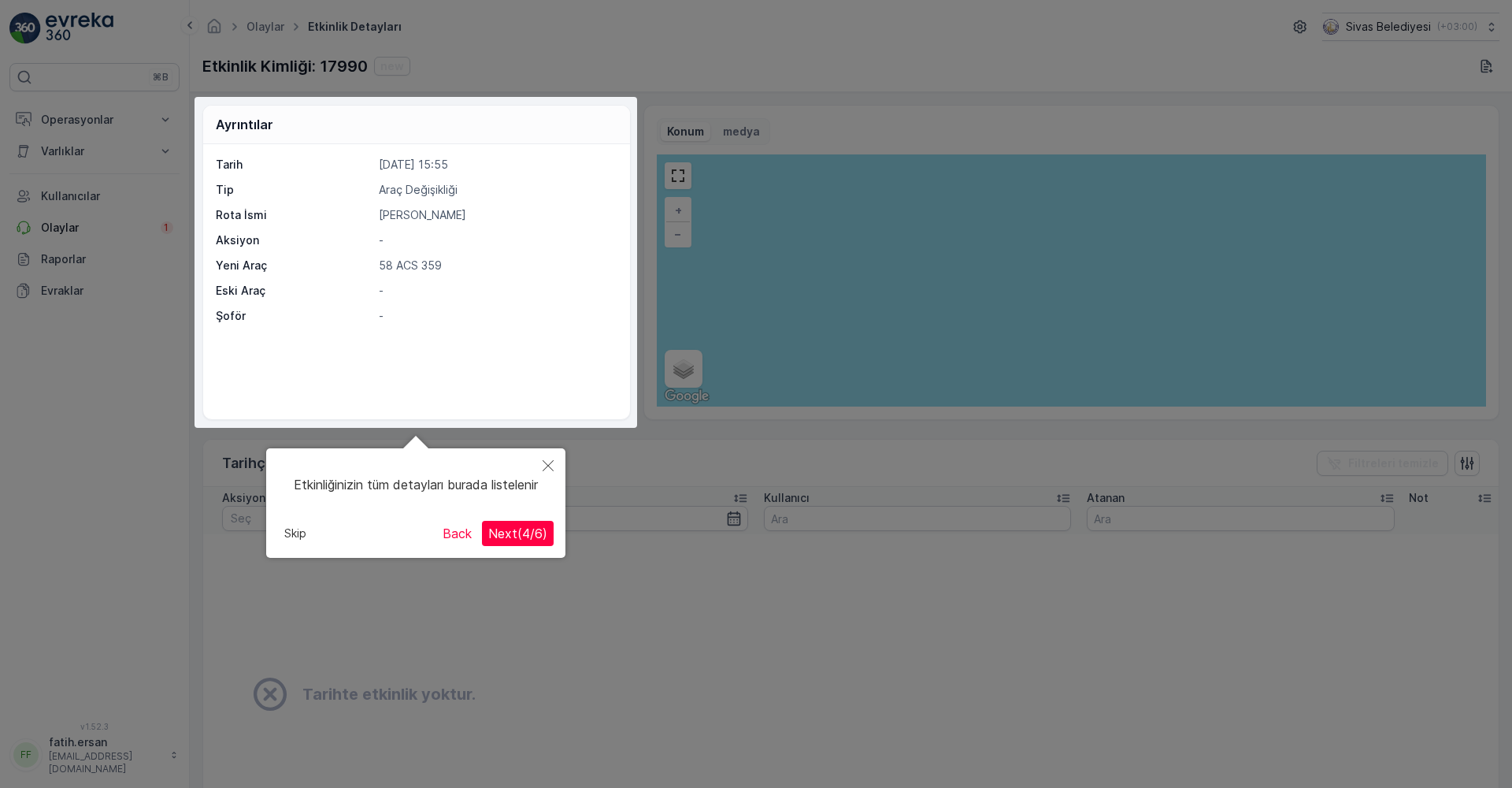
click at [511, 536] on span "Next ( 4 / 6 )" at bounding box center [518, 533] width 59 height 16
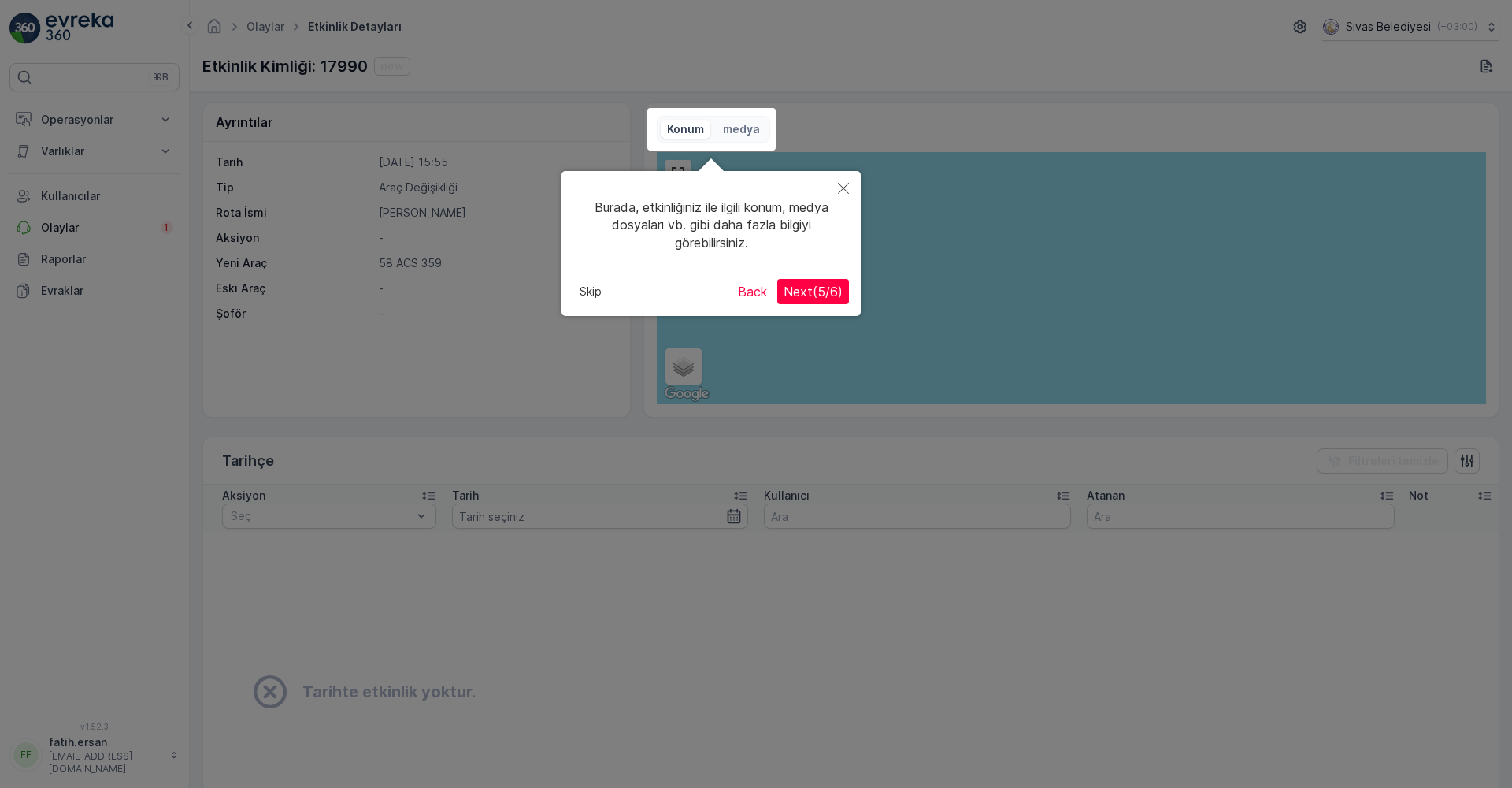
click at [825, 283] on button "Next ( 5 / 6 )" at bounding box center [813, 291] width 72 height 25
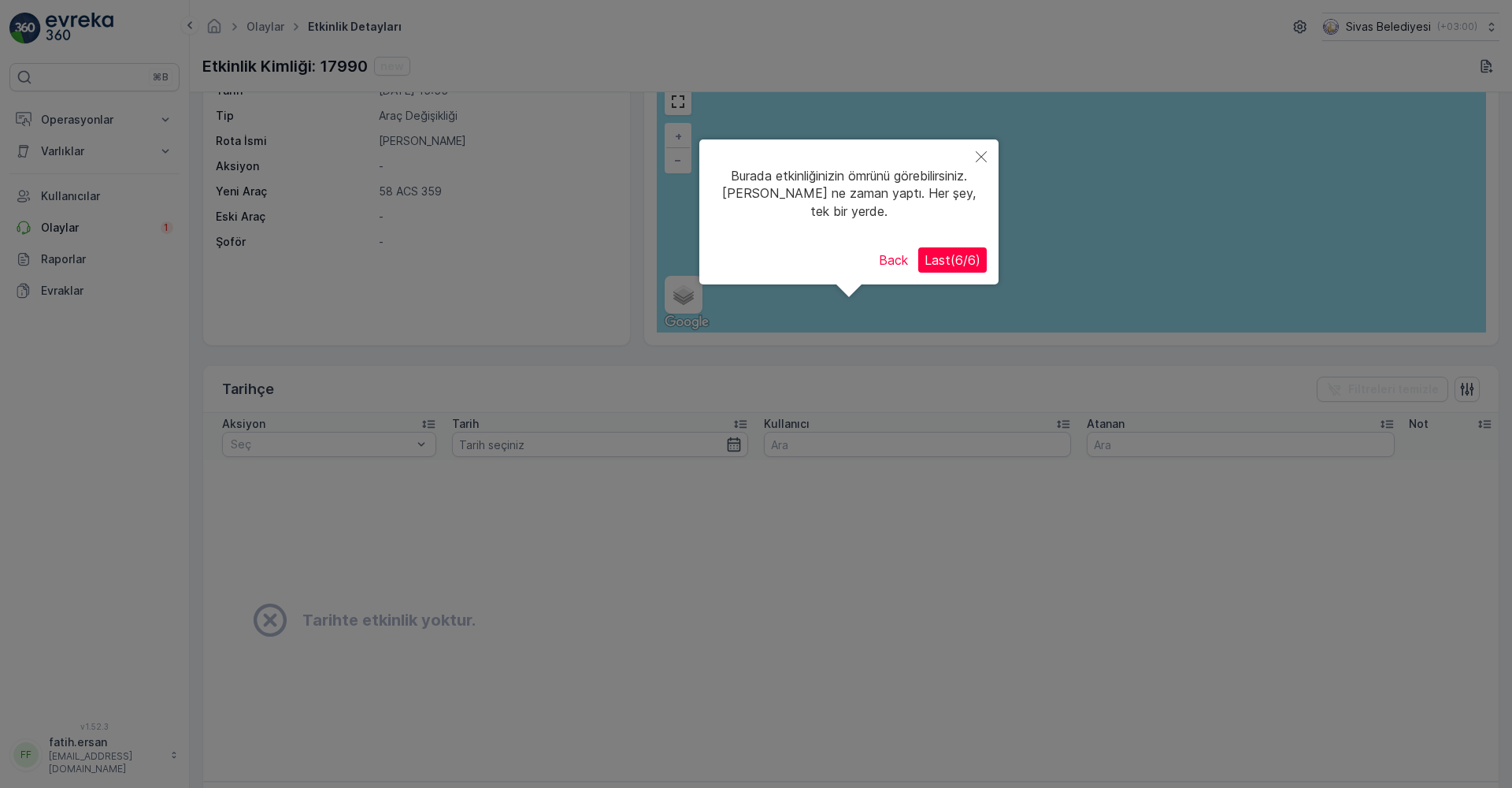
scroll to position [126, 0]
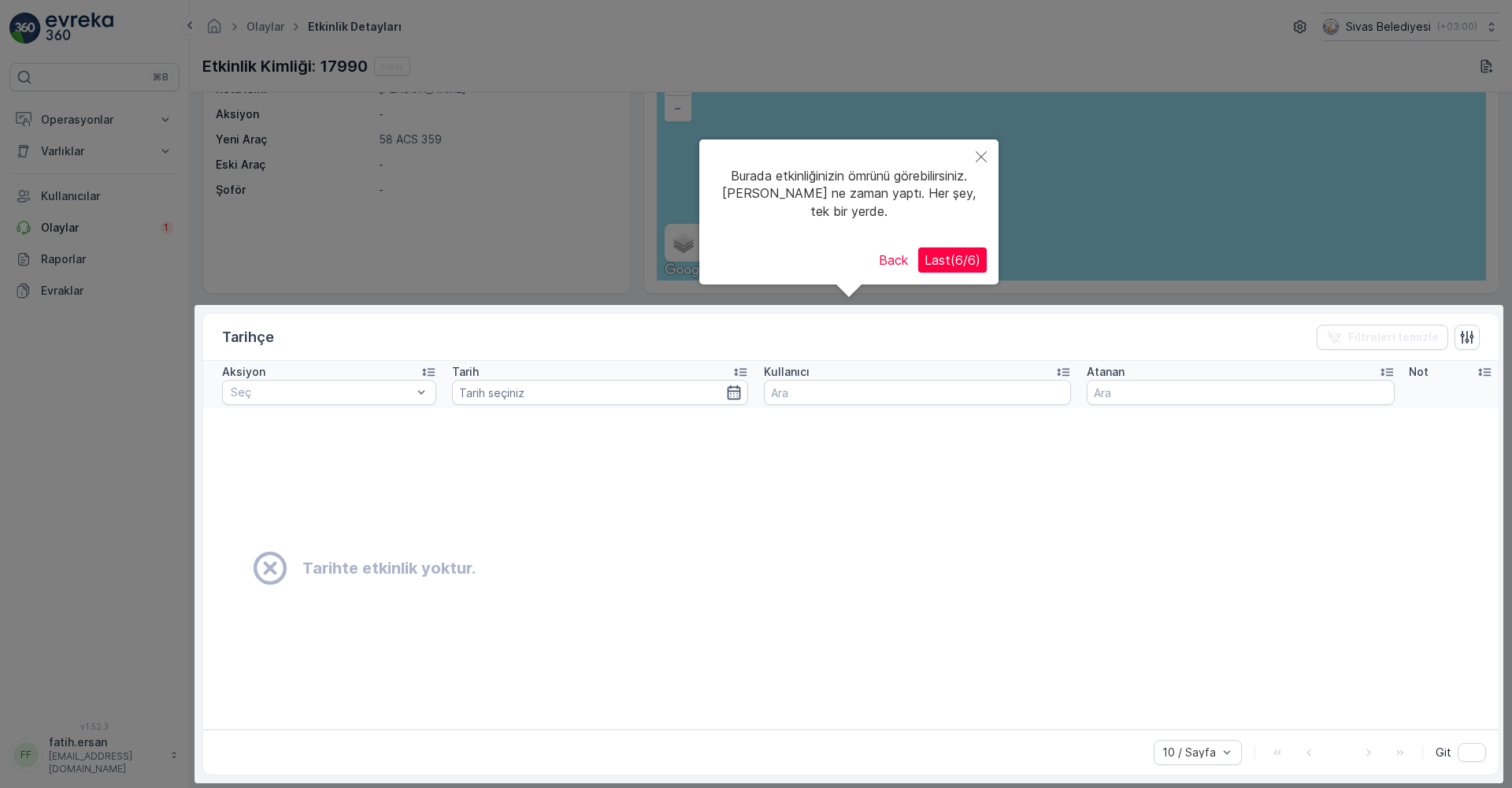
click at [947, 260] on span "Last ( 6 / 6 )" at bounding box center [953, 260] width 56 height 16
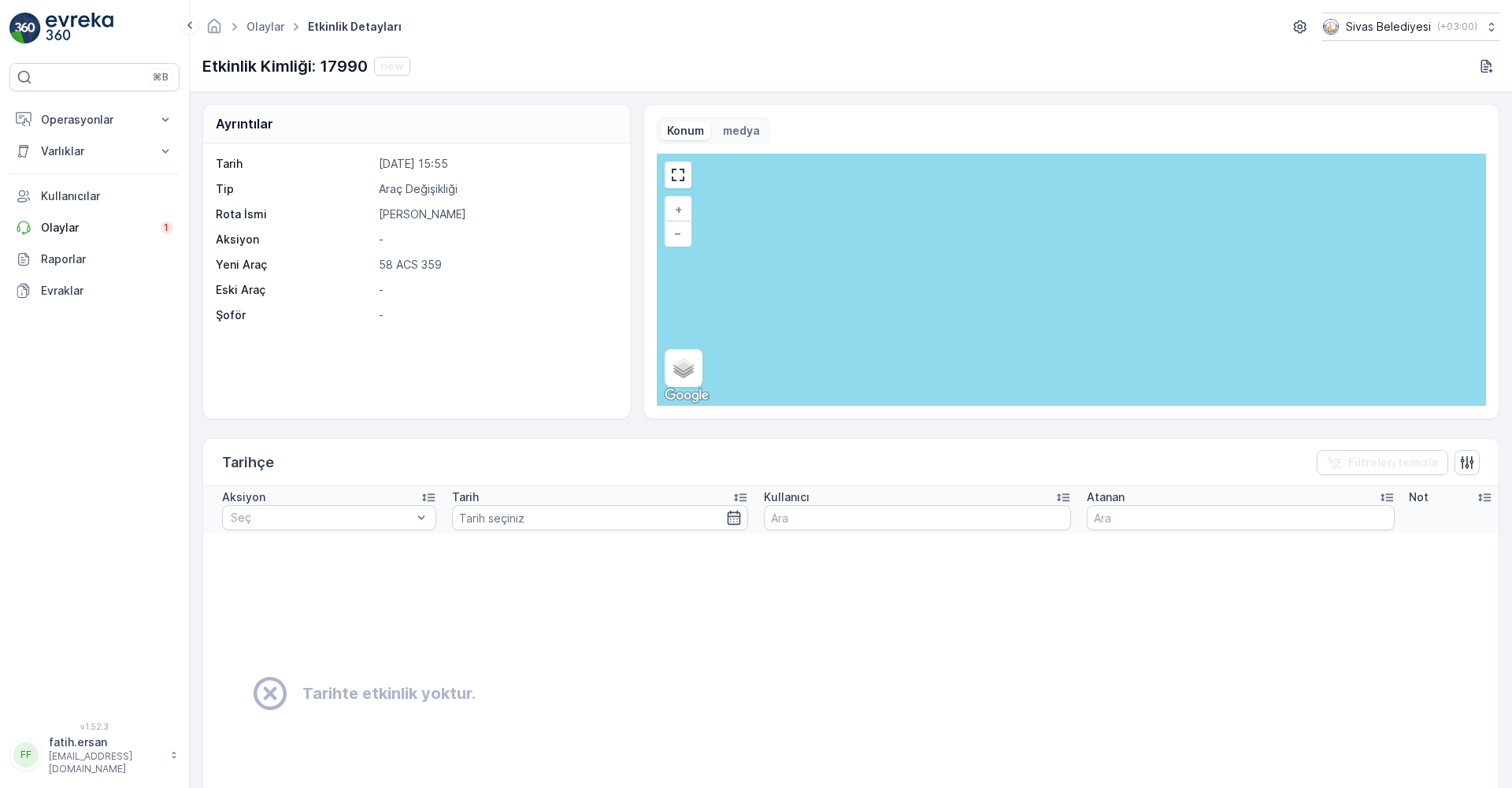
scroll to position [0, 0]
click at [273, 30] on link "Olaylar" at bounding box center [265, 26] width 38 height 13
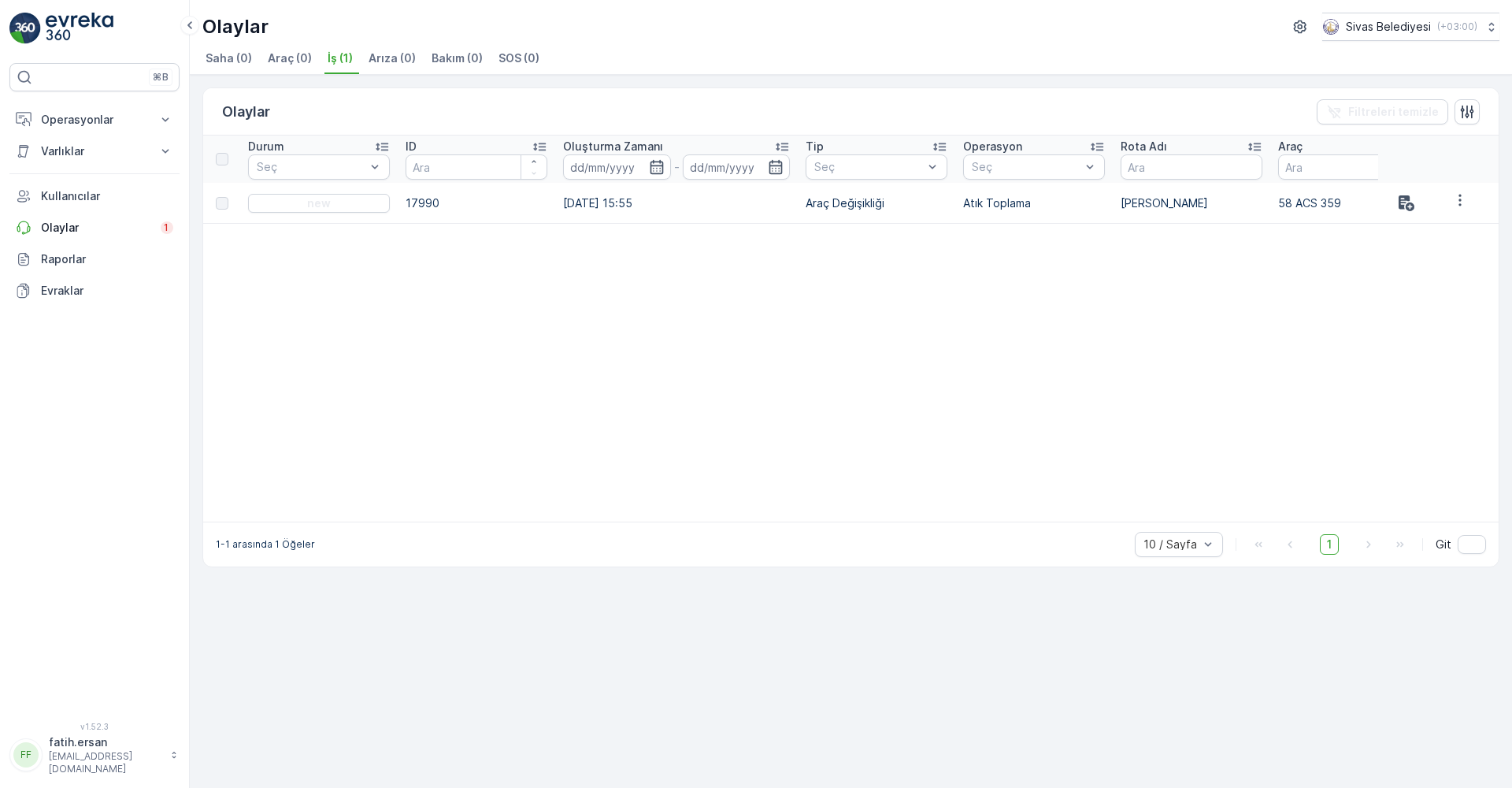
click at [385, 59] on span "Arıza (0)" at bounding box center [392, 58] width 48 height 16
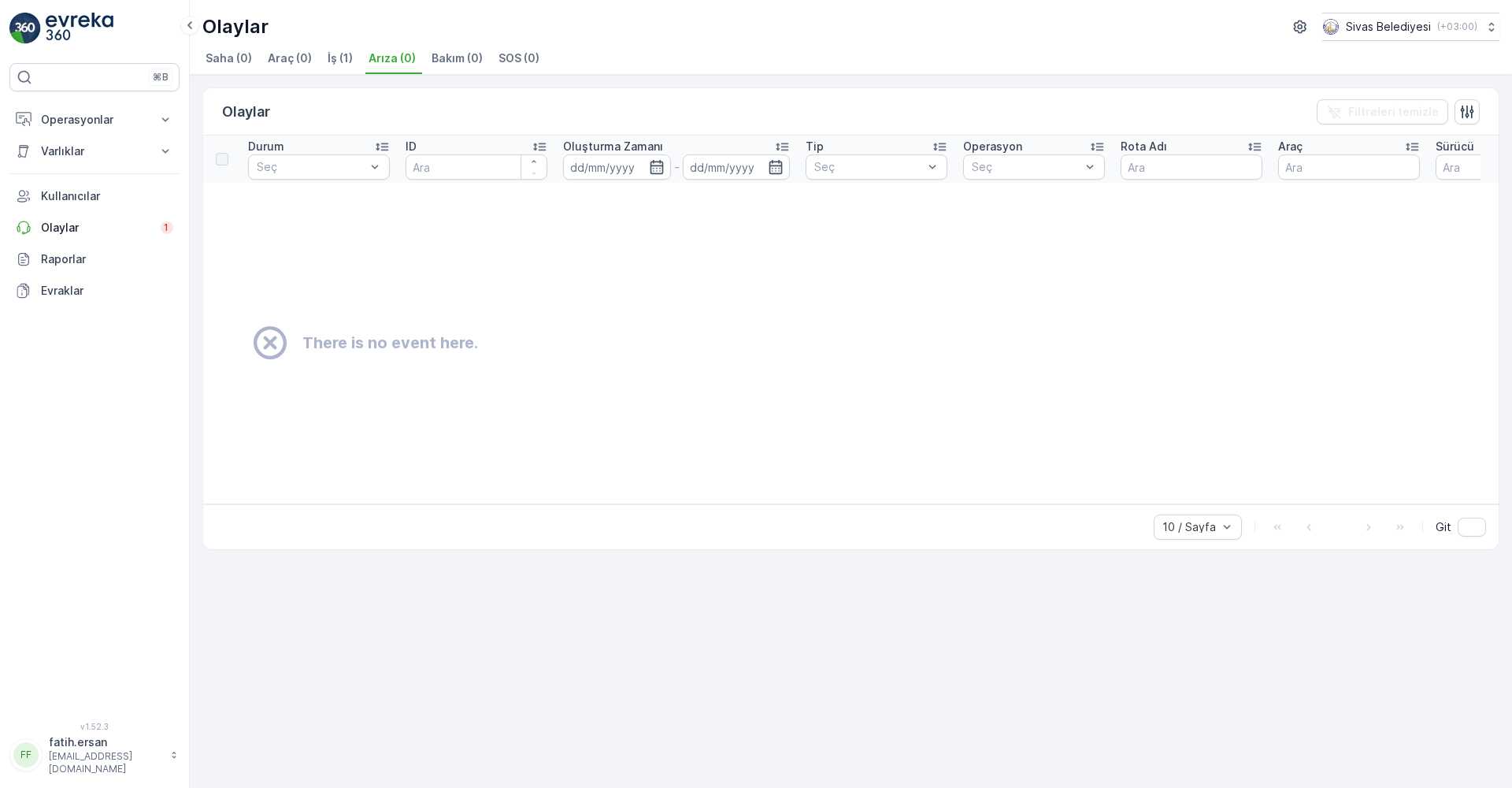
click at [460, 62] on span "Bakım (0)" at bounding box center [457, 58] width 51 height 16
click at [514, 62] on span "SOS (0)" at bounding box center [519, 58] width 41 height 16
click at [337, 59] on span "İş (1)" at bounding box center [341, 58] width 25 height 16
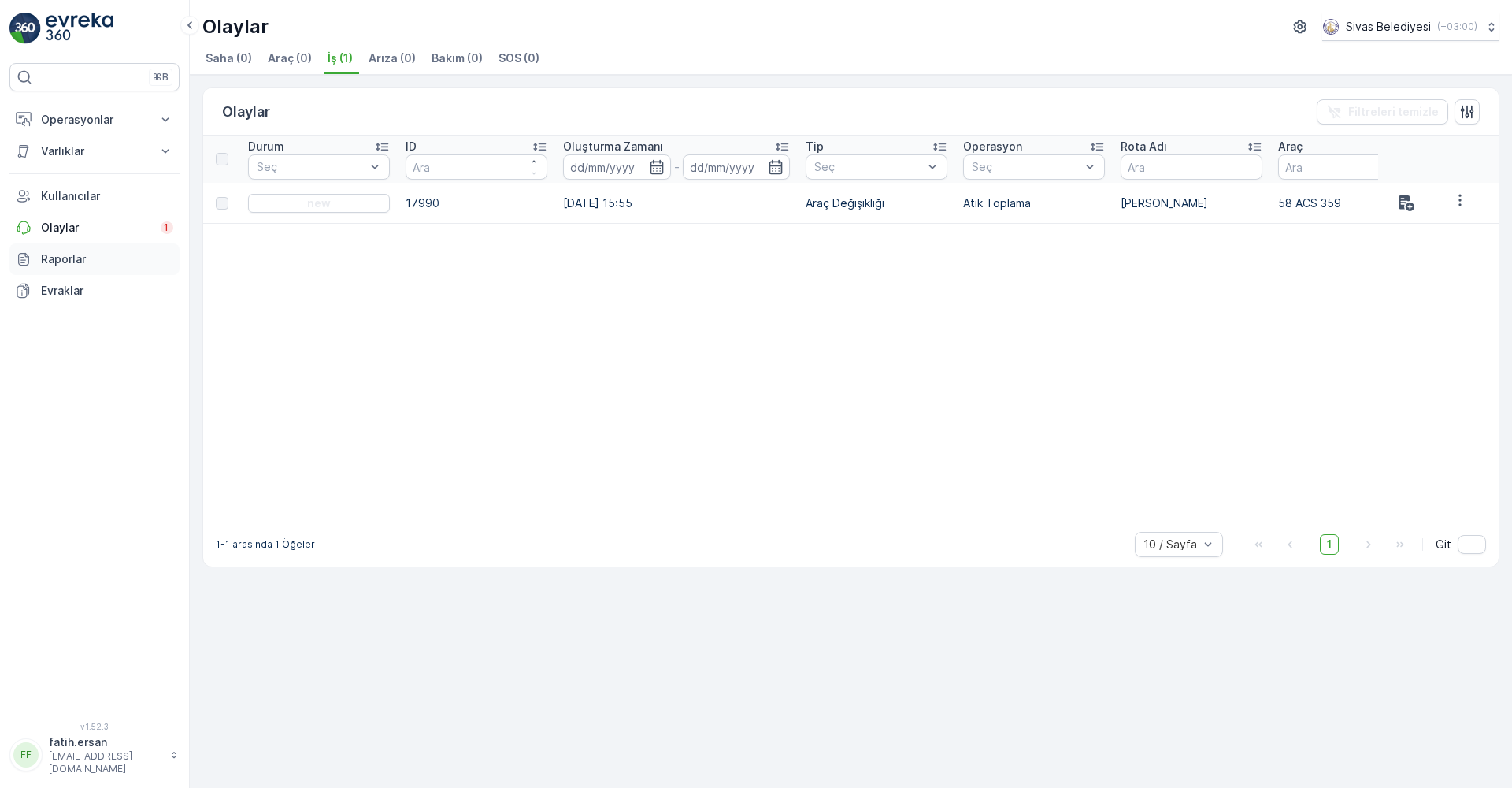
click at [88, 266] on p "Raporlar" at bounding box center [108, 259] width 133 height 16
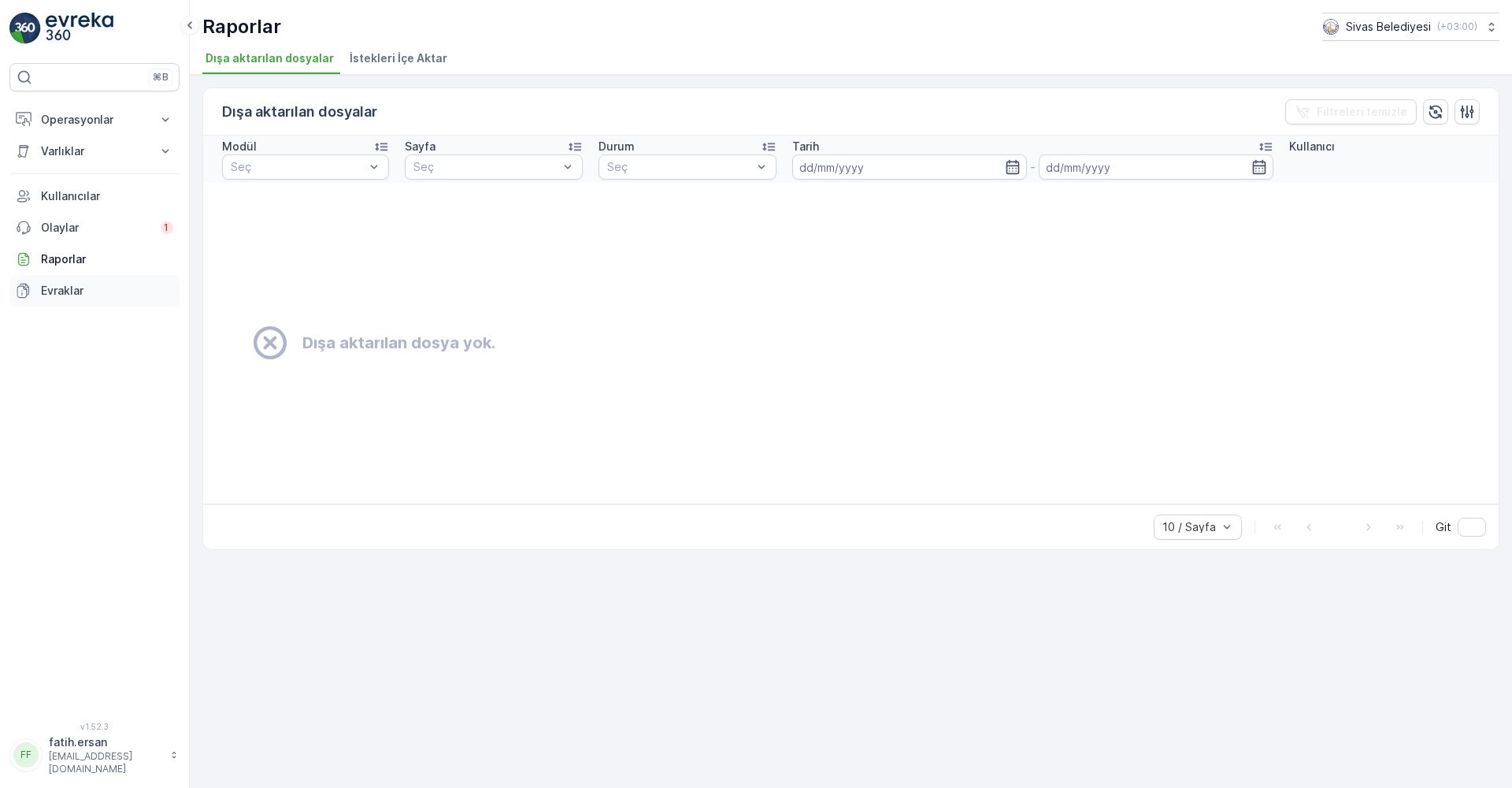
click at [71, 289] on p "Evraklar" at bounding box center [108, 291] width 133 height 16
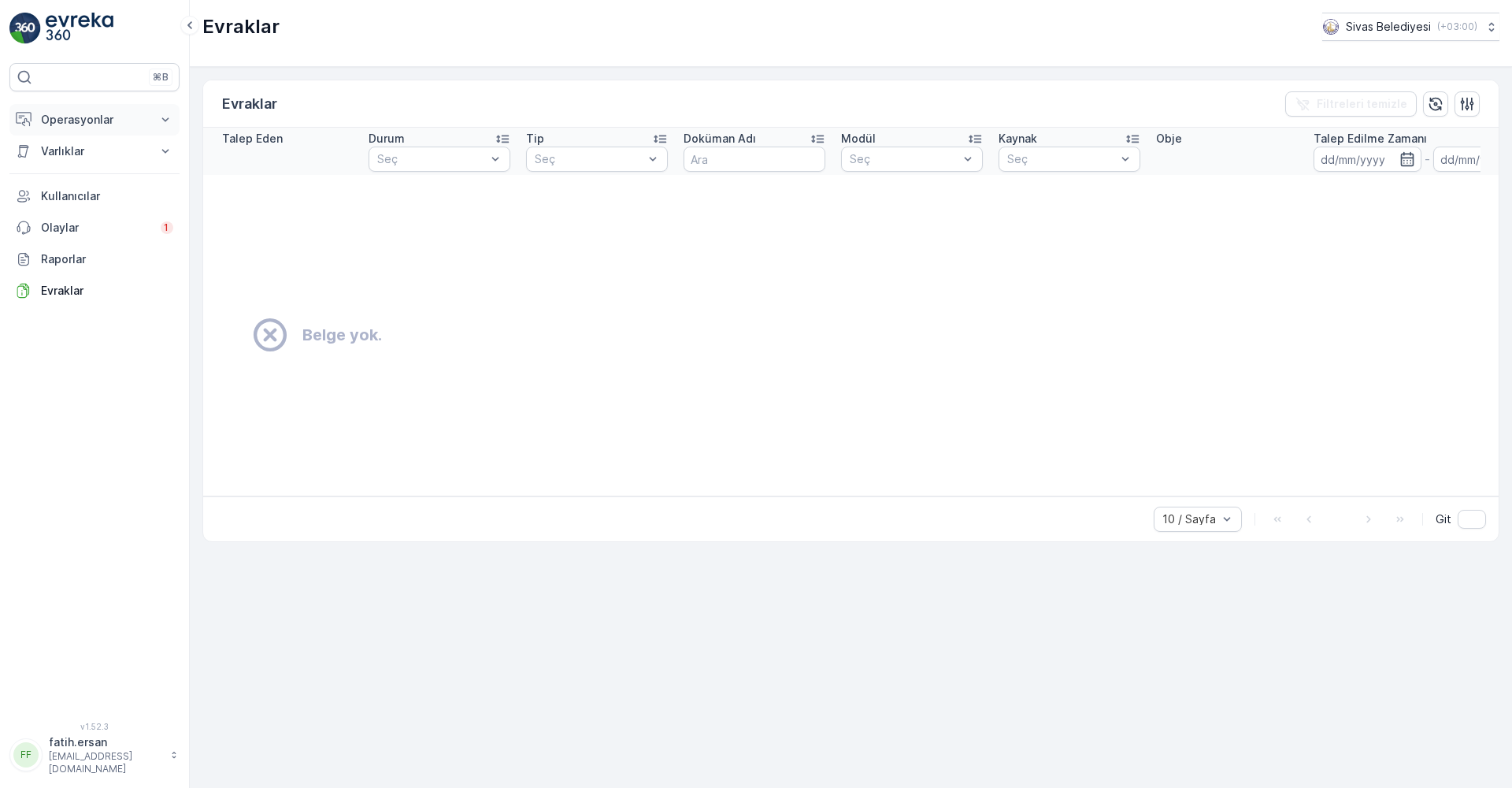
click at [104, 119] on p "Operasyonlar" at bounding box center [95, 120] width 108 height 16
click at [74, 169] on p "Planlama" at bounding box center [63, 169] width 46 height 16
